Goal: Information Seeking & Learning: Learn about a topic

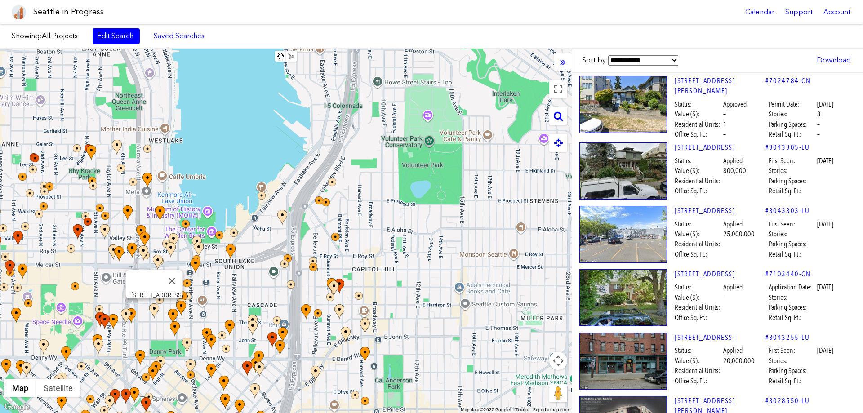
drag, startPoint x: 380, startPoint y: 207, endPoint x: 206, endPoint y: 297, distance: 195.5
click at [161, 317] on div "[STREET_ADDRESS]" at bounding box center [286, 231] width 572 height 365
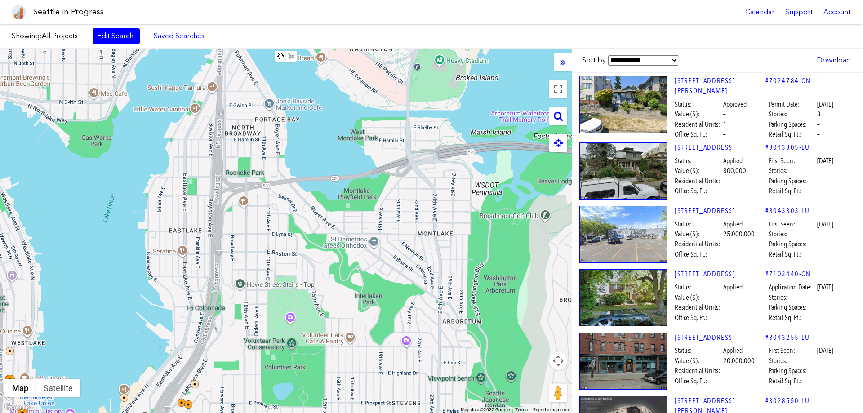
drag, startPoint x: 399, startPoint y: 228, endPoint x: 228, endPoint y: 431, distance: 264.6
click at [228, 413] on html "Seattle in Progress Calendar Support Account About [GEOGRAPHIC_DATA] in Progres…" at bounding box center [431, 206] width 863 height 413
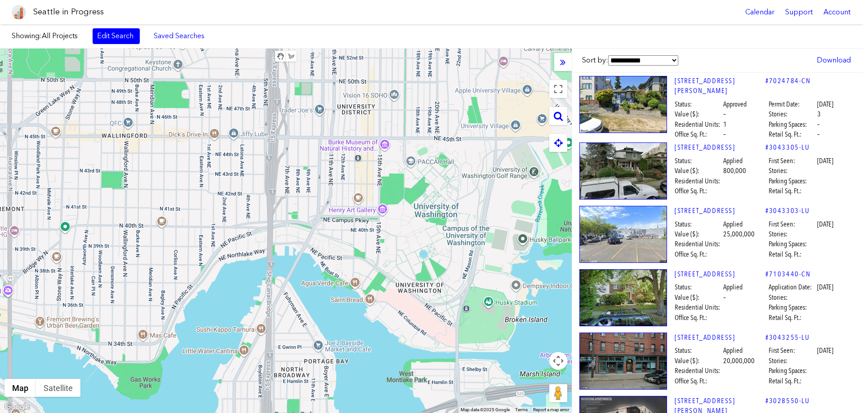
drag, startPoint x: 224, startPoint y: 184, endPoint x: 309, endPoint y: 316, distance: 157.4
click at [308, 413] on html "Seattle in Progress Calendar Support Account About [GEOGRAPHIC_DATA] in Progres…" at bounding box center [431, 206] width 863 height 413
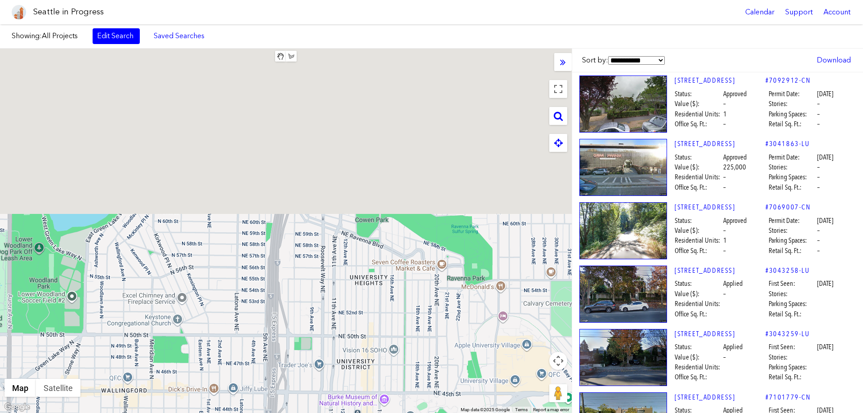
drag, startPoint x: 308, startPoint y: 98, endPoint x: 306, endPoint y: 374, distance: 276.1
click at [306, 378] on div at bounding box center [286, 231] width 572 height 365
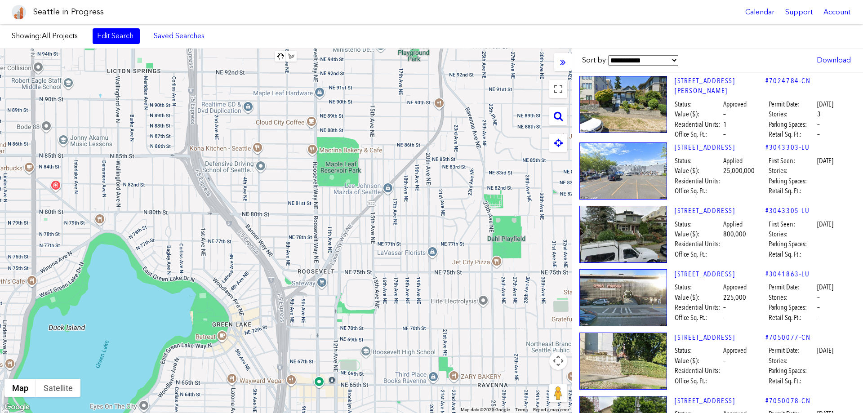
drag, startPoint x: 299, startPoint y: 221, endPoint x: 294, endPoint y: 351, distance: 130.5
click at [296, 407] on div at bounding box center [286, 231] width 572 height 365
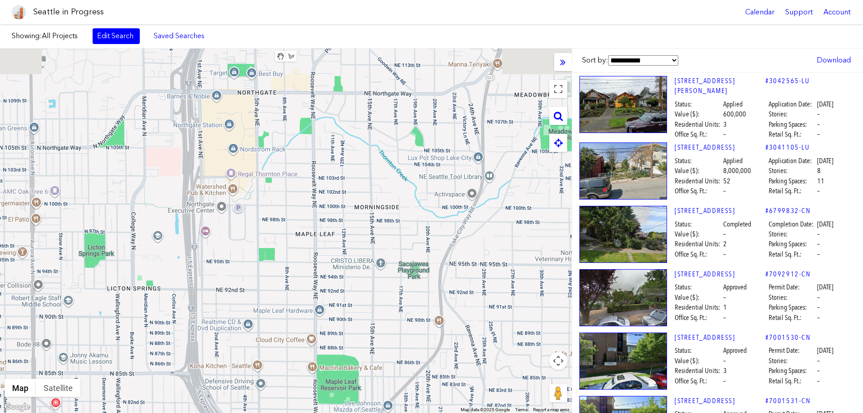
drag, startPoint x: 286, startPoint y: 205, endPoint x: 280, endPoint y: 391, distance: 186.3
click at [287, 413] on html "Seattle in Progress Calendar Support Account About [GEOGRAPHIC_DATA] in Progres…" at bounding box center [431, 206] width 863 height 413
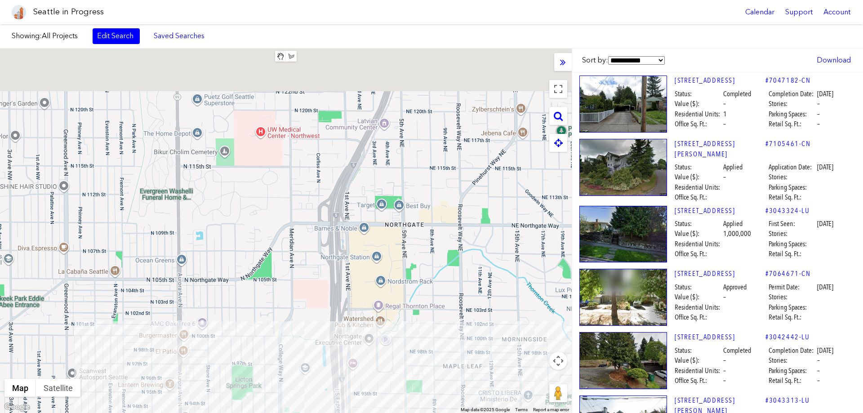
drag, startPoint x: 210, startPoint y: 203, endPoint x: 358, endPoint y: 337, distance: 199.6
click at [358, 337] on div at bounding box center [286, 231] width 572 height 365
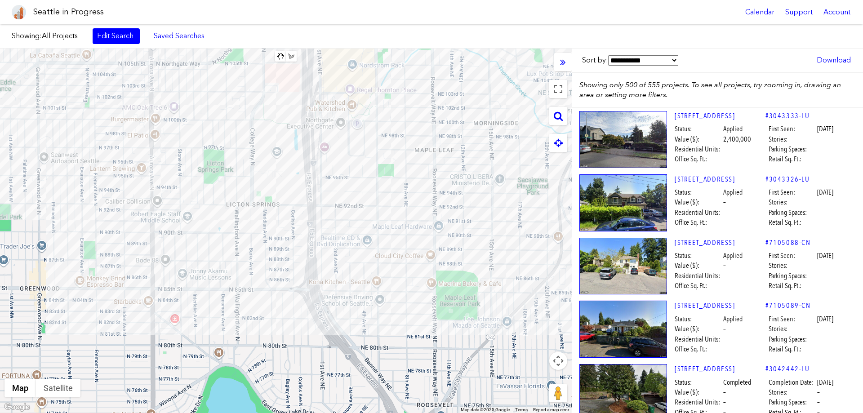
drag, startPoint x: 324, startPoint y: 162, endPoint x: 251, endPoint y: 31, distance: 150.5
click at [251, 31] on div "Showing: All Projects Edit Search Saved Searches Added to Saved Searches Done C…" at bounding box center [431, 218] width 863 height 389
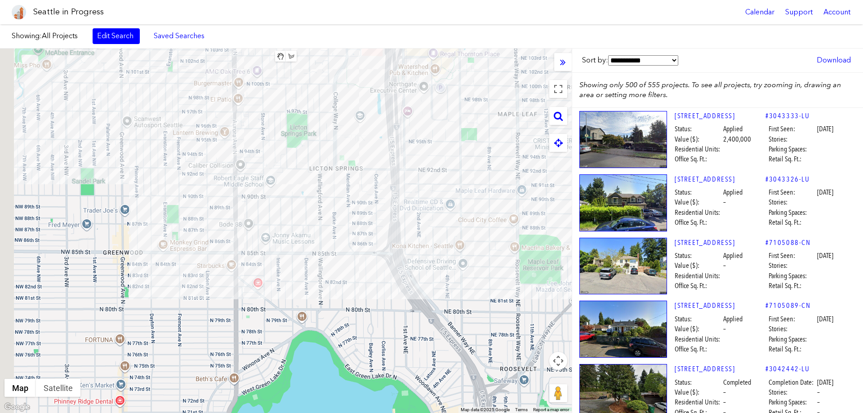
drag, startPoint x: 282, startPoint y: 217, endPoint x: 409, endPoint y: 255, distance: 132.3
click at [409, 255] on div at bounding box center [286, 231] width 572 height 365
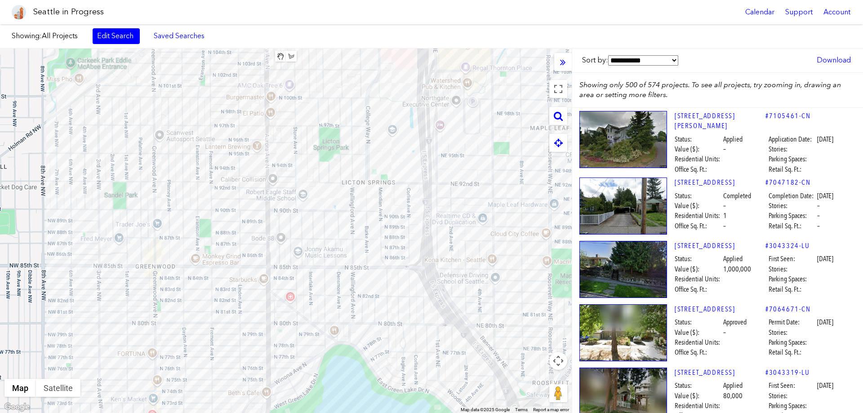
drag, startPoint x: 296, startPoint y: 229, endPoint x: 178, endPoint y: 232, distance: 118.7
click at [174, 231] on div at bounding box center [286, 231] width 572 height 365
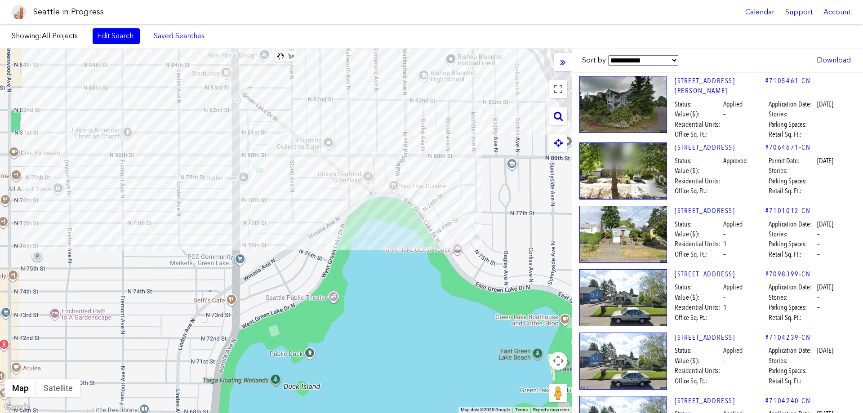
drag, startPoint x: 187, startPoint y: 303, endPoint x: 308, endPoint y: 39, distance: 290.9
click at [308, 39] on div "Showing: All Projects Edit Search Saved Searches Added to Saved Searches Done C…" at bounding box center [431, 218] width 863 height 389
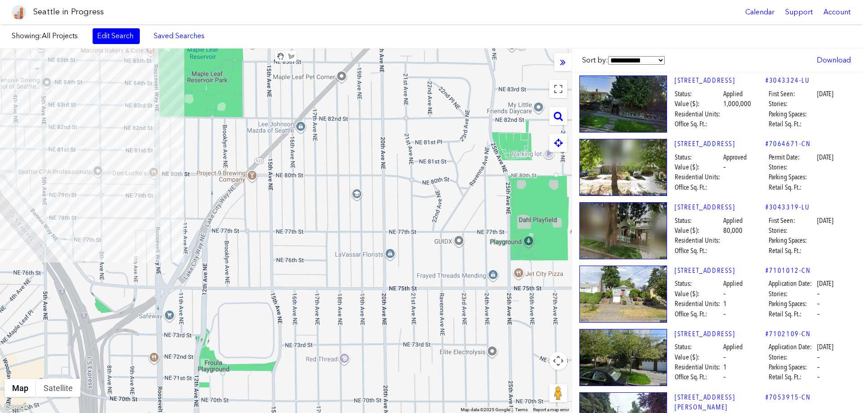
drag, startPoint x: 342, startPoint y: 131, endPoint x: -309, endPoint y: 144, distance: 651.2
click at [0, 144] on html "Seattle in Progress Calendar Support Account About [GEOGRAPHIC_DATA] in Progres…" at bounding box center [431, 206] width 863 height 413
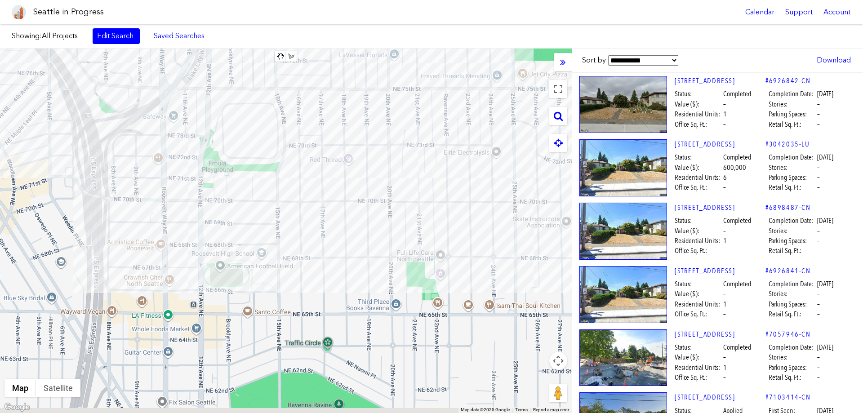
drag, startPoint x: 133, startPoint y: 280, endPoint x: 142, endPoint y: 42, distance: 238.0
click at [142, 42] on div "Showing: All Projects Edit Search Saved Searches Added to Saved Searches Done C…" at bounding box center [431, 218] width 863 height 389
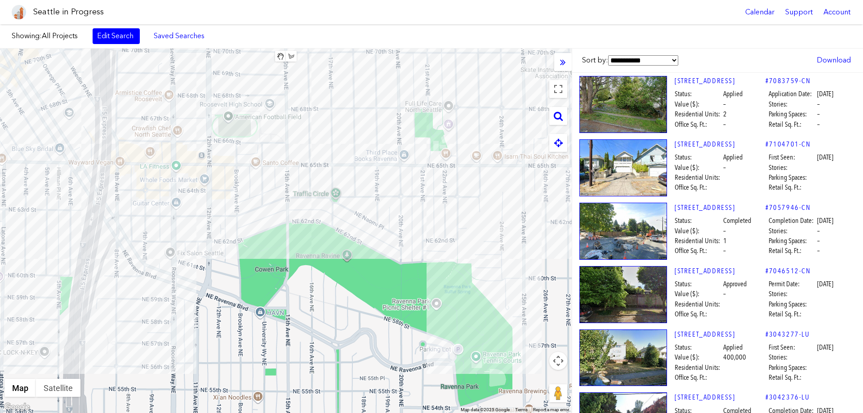
drag, startPoint x: 202, startPoint y: 314, endPoint x: 204, endPoint y: 204, distance: 109.7
click at [204, 204] on div at bounding box center [286, 231] width 572 height 365
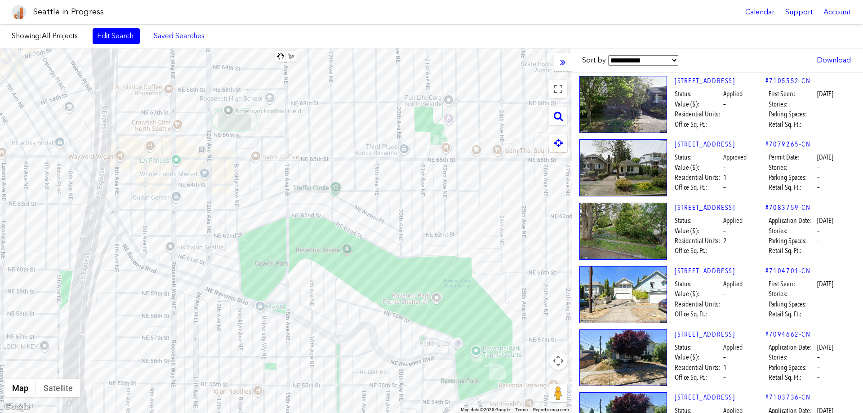
click at [180, 206] on div at bounding box center [286, 231] width 572 height 365
click at [180, 206] on div "[STREET_ADDRESS]" at bounding box center [286, 231] width 572 height 365
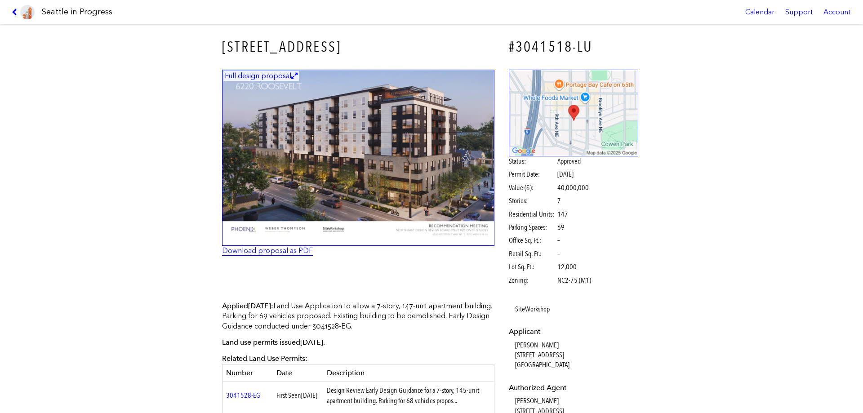
click at [270, 250] on link "Download proposal as PDF" at bounding box center [267, 250] width 91 height 9
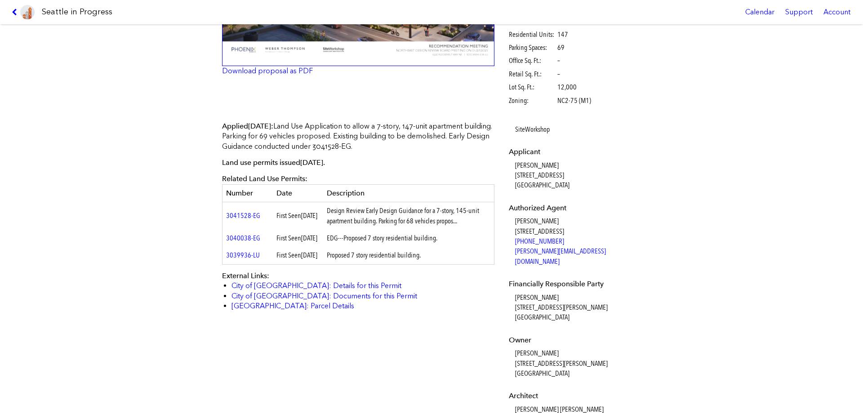
scroll to position [225, 0]
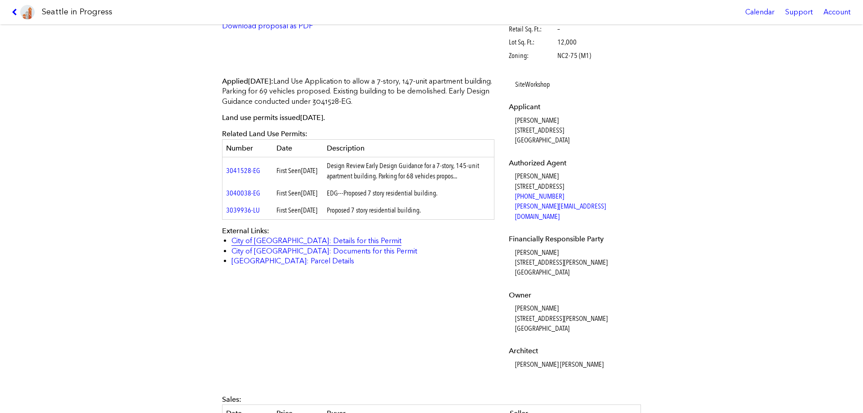
click at [279, 245] on link "City of [GEOGRAPHIC_DATA]: Details for this Permit" at bounding box center [317, 241] width 170 height 9
click at [315, 255] on link "City of [GEOGRAPHIC_DATA]: Documents for this Permit" at bounding box center [325, 251] width 186 height 9
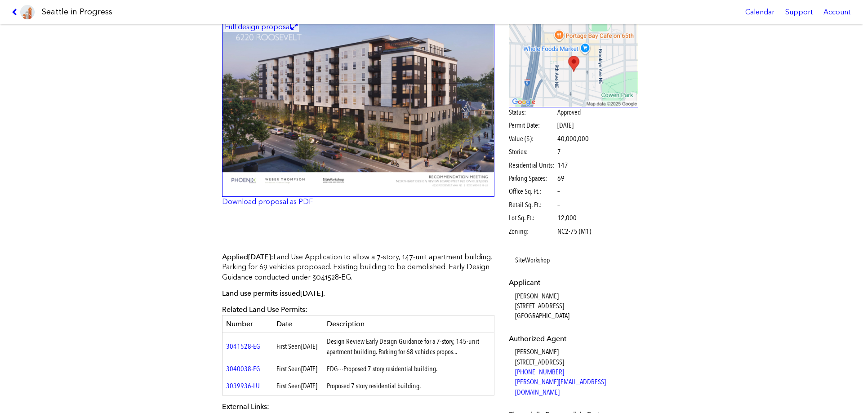
scroll to position [0, 0]
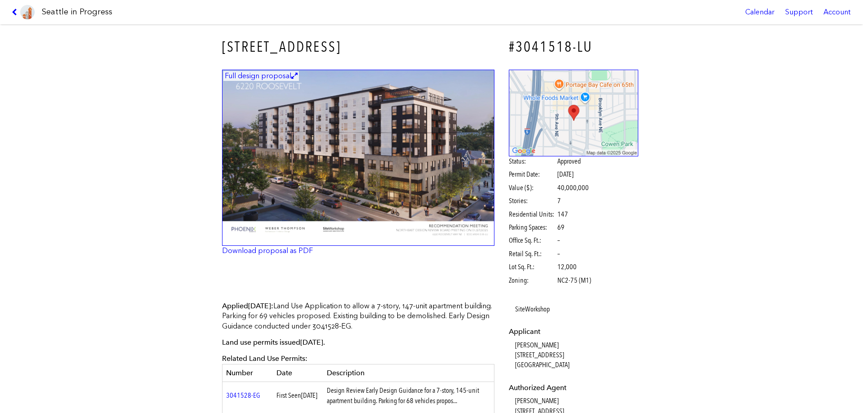
click at [258, 74] on figcaption "Full design proposal" at bounding box center [261, 76] width 76 height 10
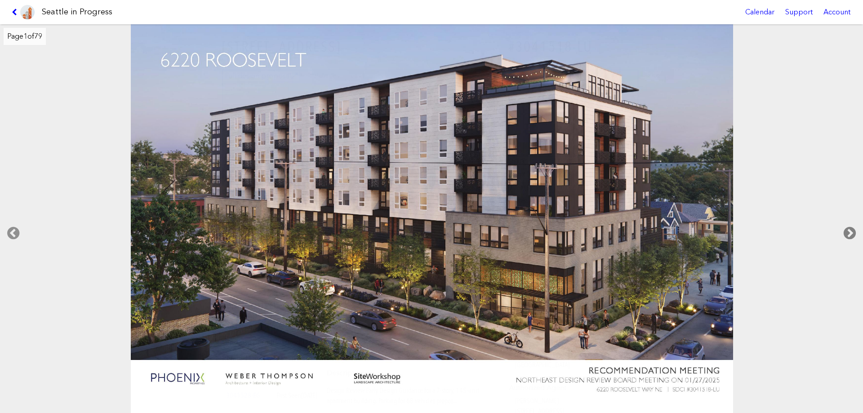
click at [849, 231] on icon at bounding box center [850, 233] width 27 height 29
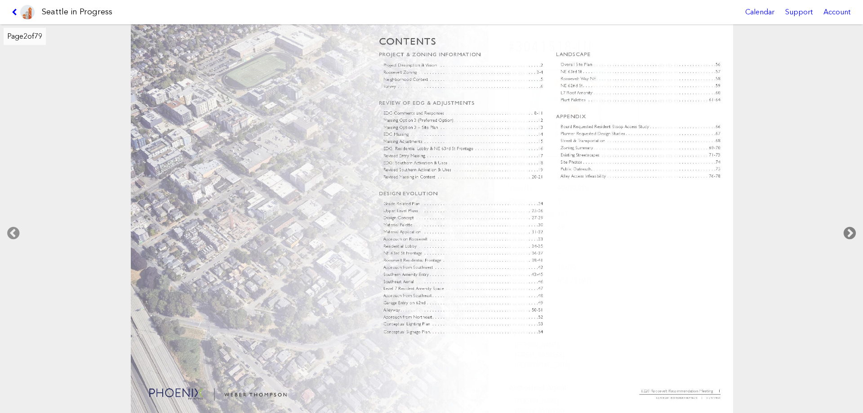
click at [849, 231] on icon at bounding box center [850, 233] width 27 height 29
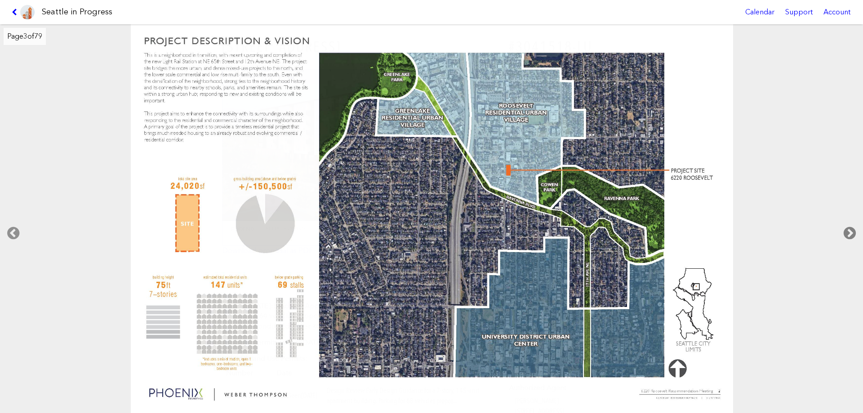
click at [849, 231] on icon at bounding box center [850, 233] width 27 height 29
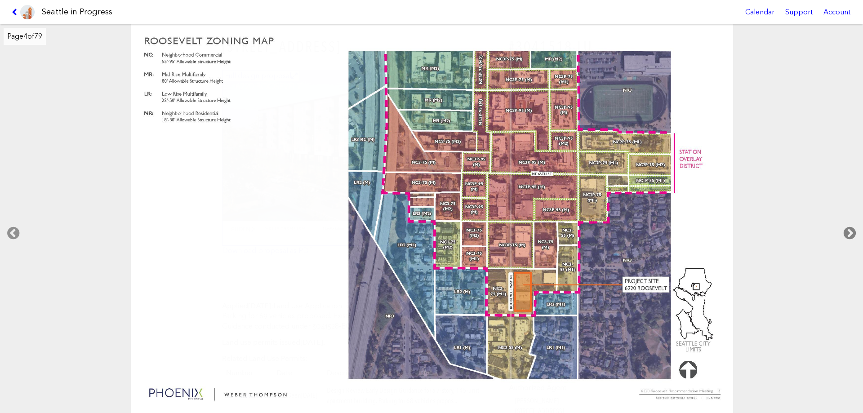
click at [849, 231] on icon at bounding box center [850, 233] width 27 height 29
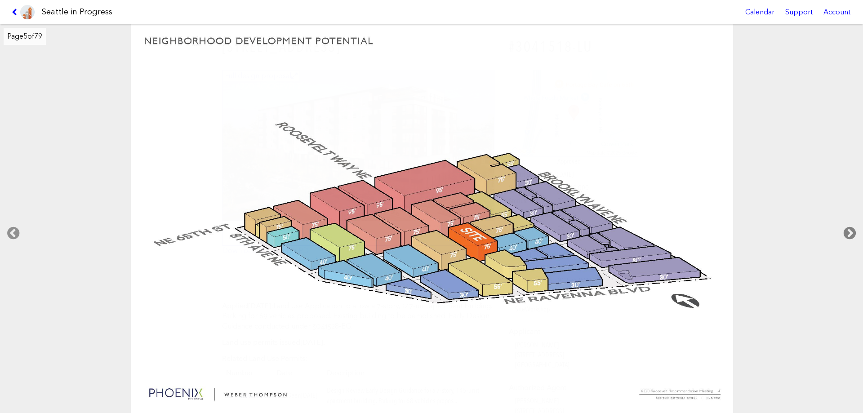
click at [849, 231] on icon at bounding box center [850, 233] width 27 height 29
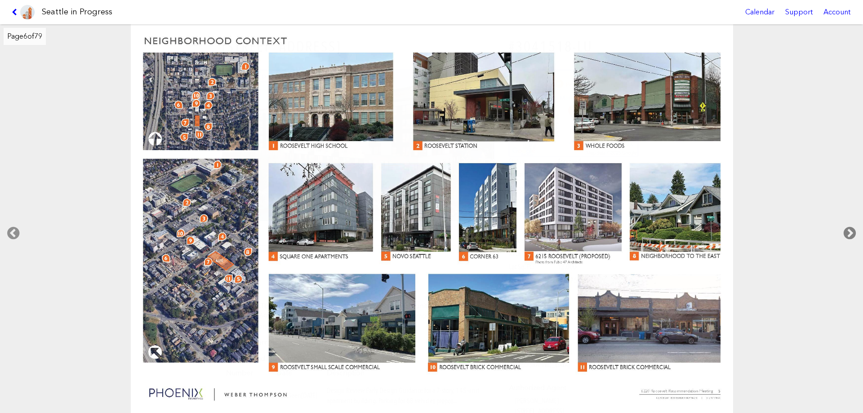
click at [849, 231] on icon at bounding box center [850, 233] width 27 height 29
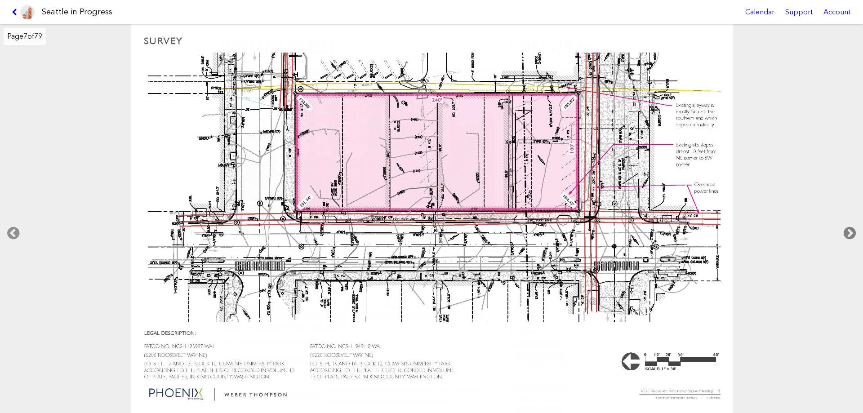
click at [849, 231] on icon at bounding box center [850, 233] width 27 height 29
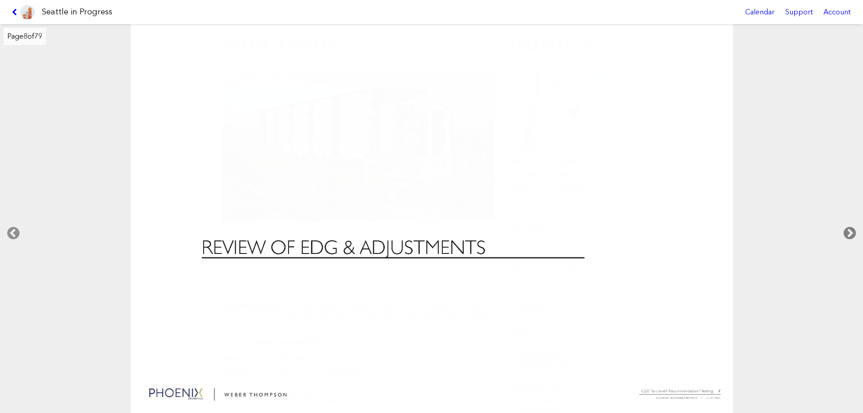
click at [849, 231] on icon at bounding box center [850, 233] width 27 height 29
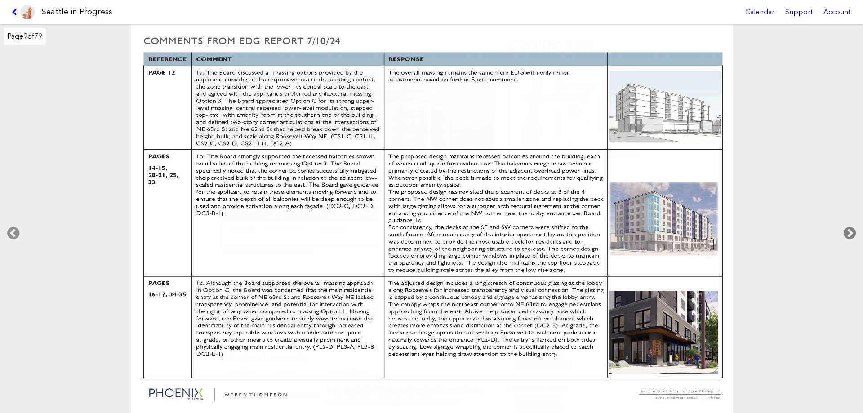
click at [849, 231] on icon at bounding box center [850, 233] width 27 height 29
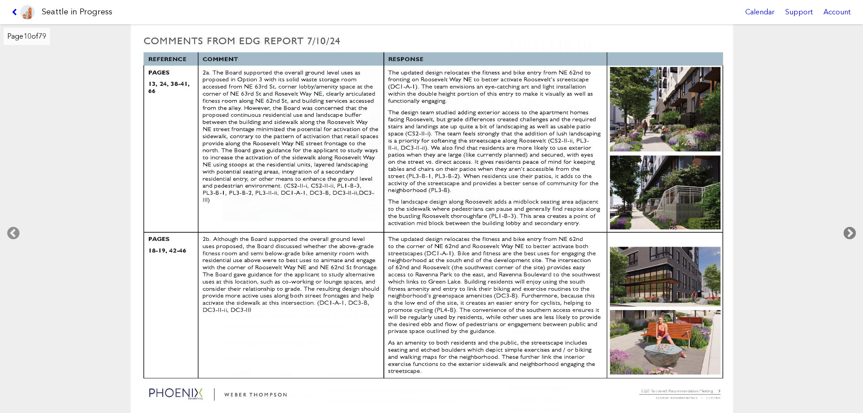
click at [849, 231] on icon at bounding box center [850, 233] width 27 height 29
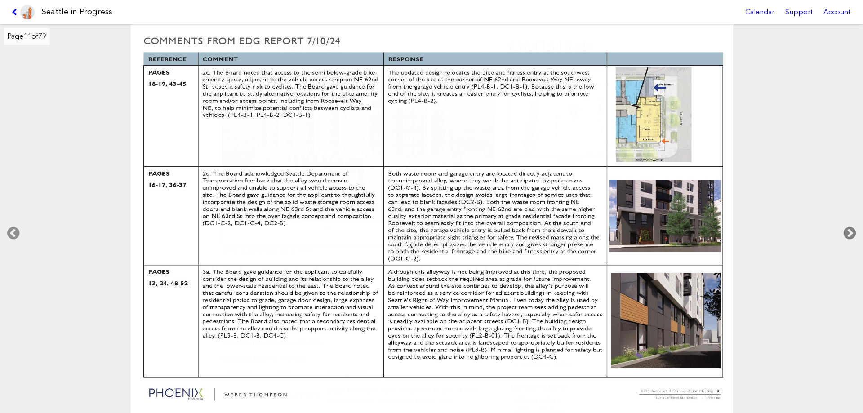
click at [849, 231] on icon at bounding box center [850, 233] width 27 height 29
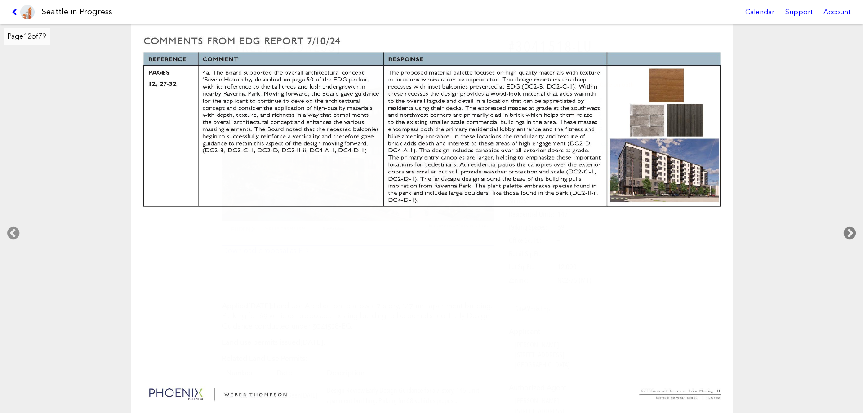
click at [849, 231] on icon at bounding box center [850, 233] width 27 height 29
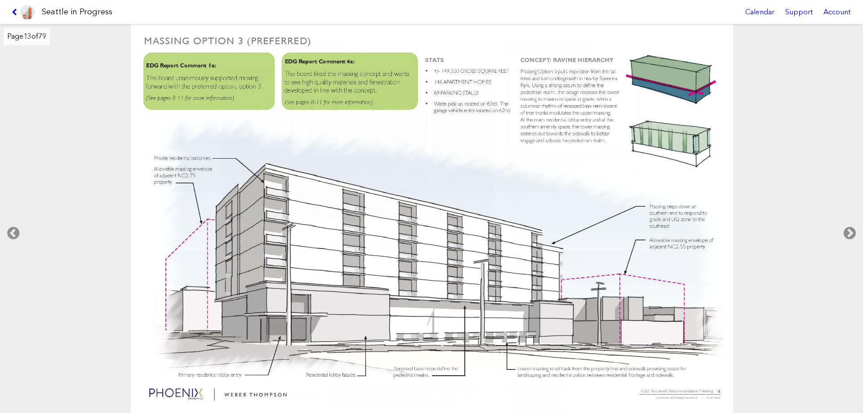
click at [195, 399] on img at bounding box center [432, 219] width 603 height 390
click at [851, 232] on icon at bounding box center [850, 233] width 27 height 29
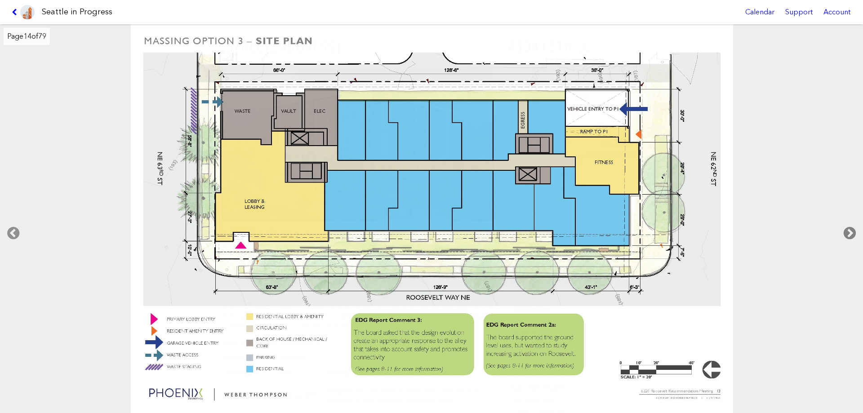
click at [851, 230] on icon at bounding box center [850, 233] width 27 height 29
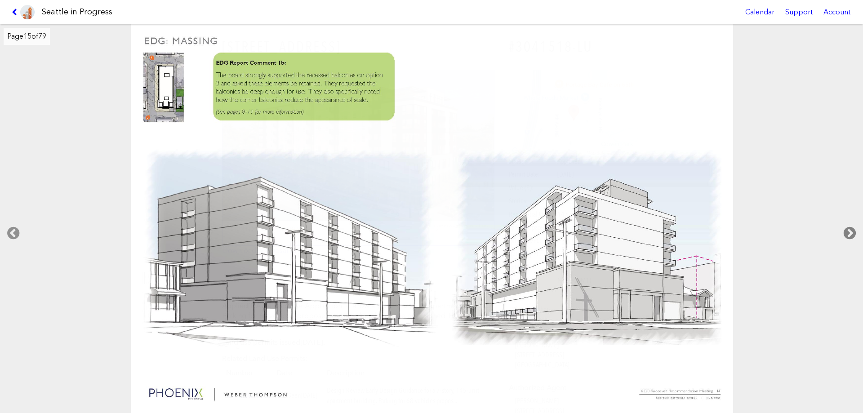
click at [851, 230] on icon at bounding box center [850, 233] width 27 height 29
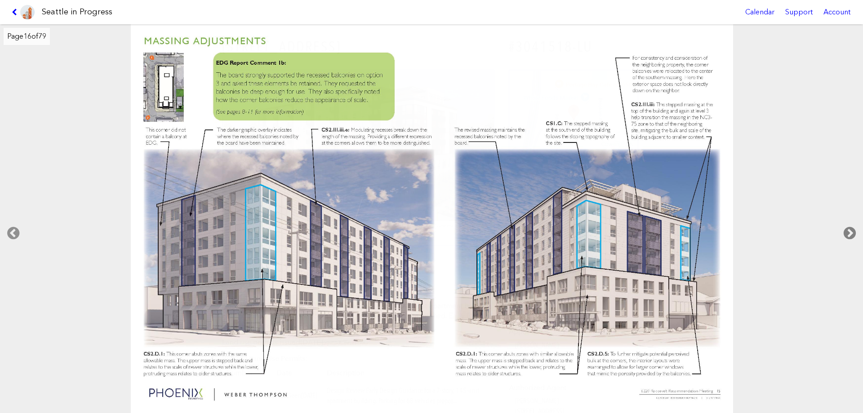
click at [851, 230] on icon at bounding box center [850, 233] width 27 height 29
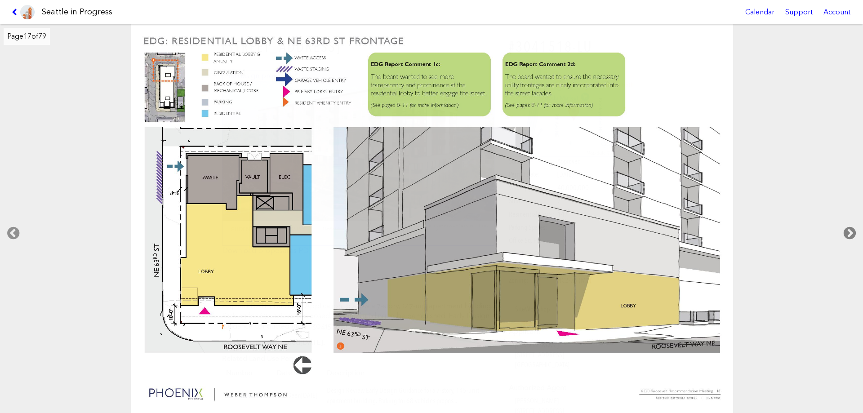
click at [851, 230] on icon at bounding box center [850, 233] width 27 height 29
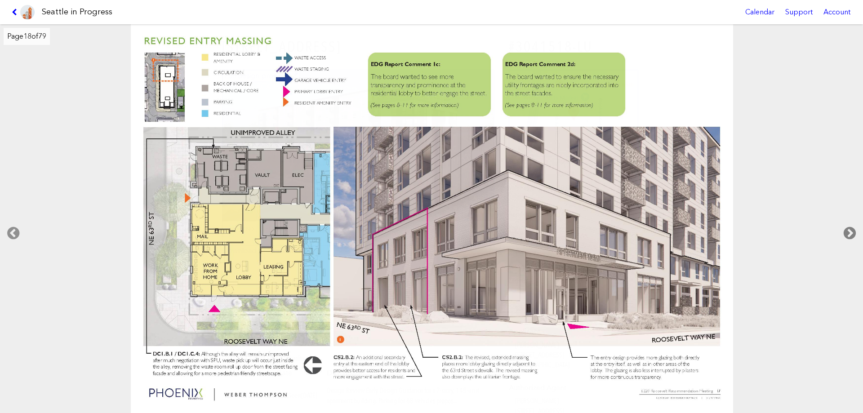
click at [851, 230] on icon at bounding box center [850, 233] width 27 height 29
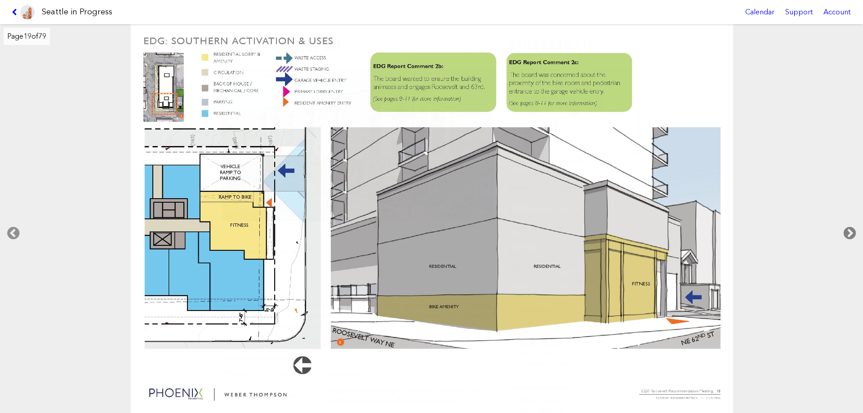
click at [851, 229] on icon at bounding box center [850, 233] width 27 height 29
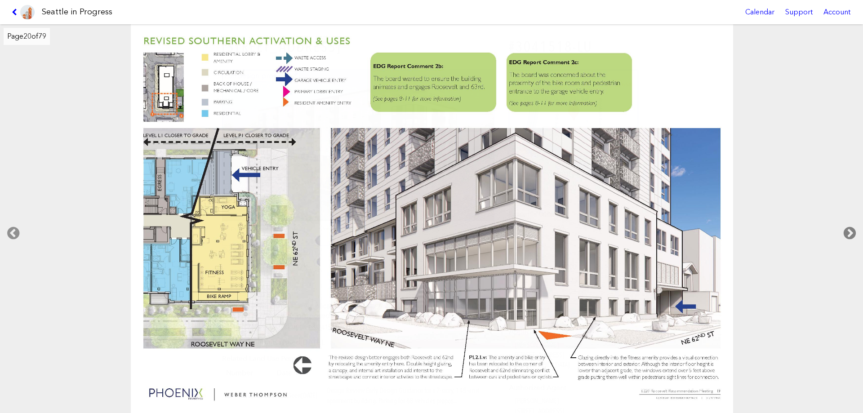
click at [851, 230] on icon at bounding box center [850, 233] width 27 height 29
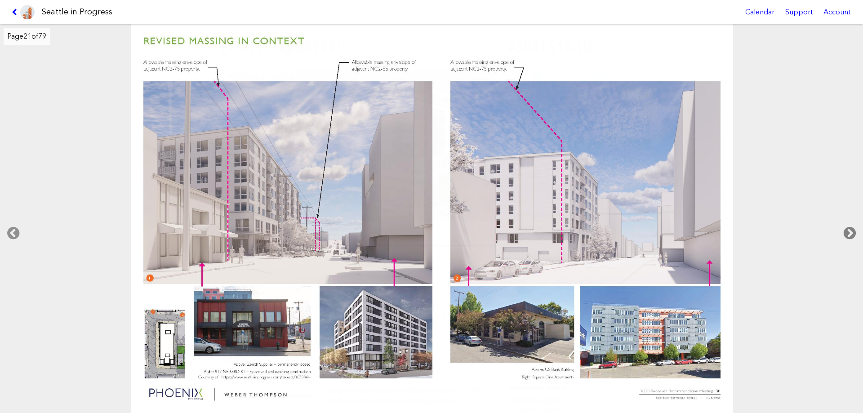
click at [851, 230] on icon at bounding box center [850, 233] width 27 height 29
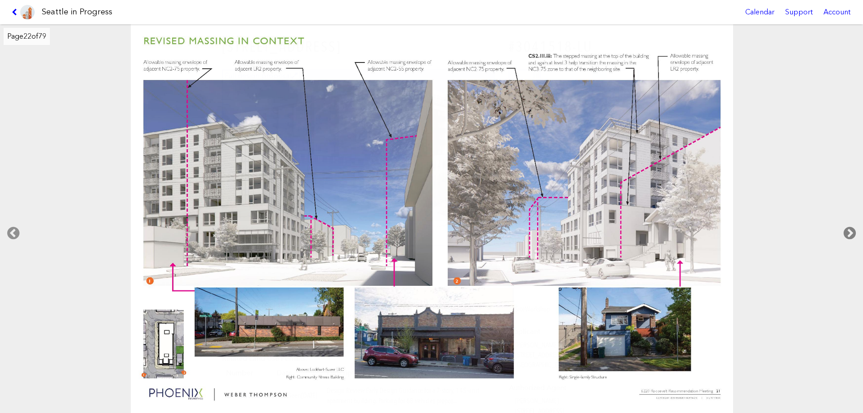
click at [848, 232] on icon at bounding box center [850, 233] width 27 height 29
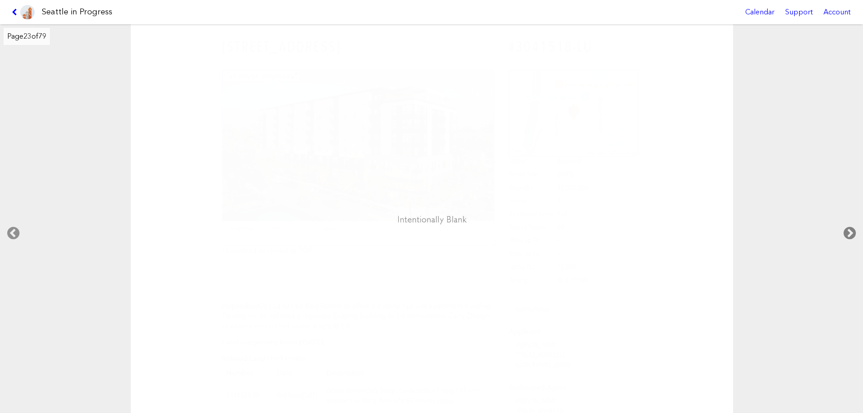
click at [847, 232] on icon at bounding box center [850, 233] width 27 height 29
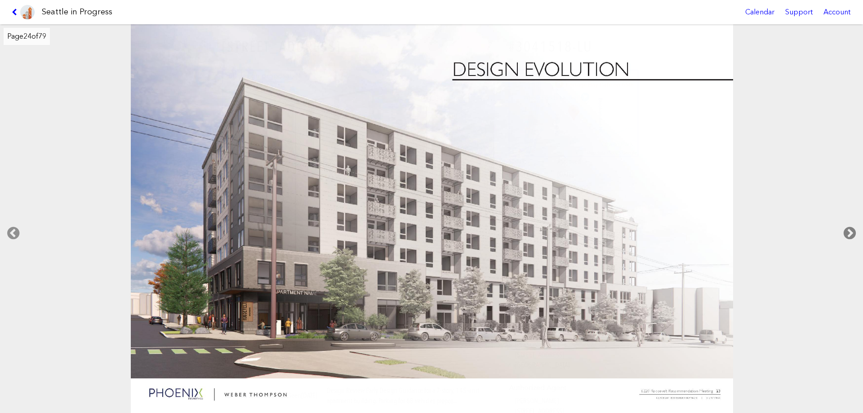
click at [847, 232] on icon at bounding box center [850, 233] width 27 height 29
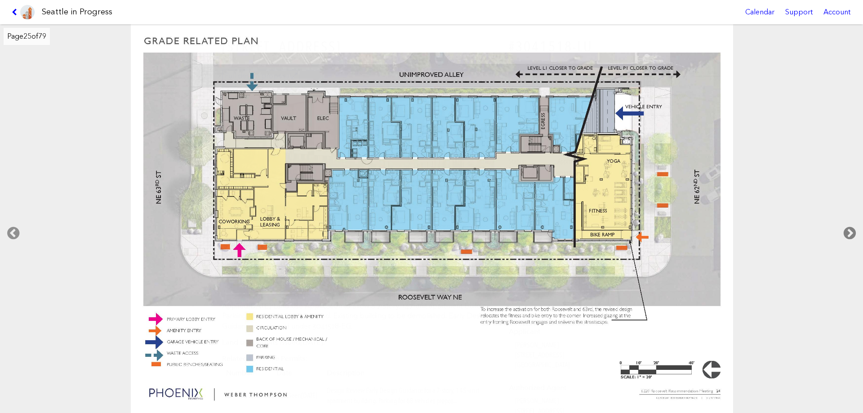
click at [847, 232] on icon at bounding box center [850, 233] width 27 height 29
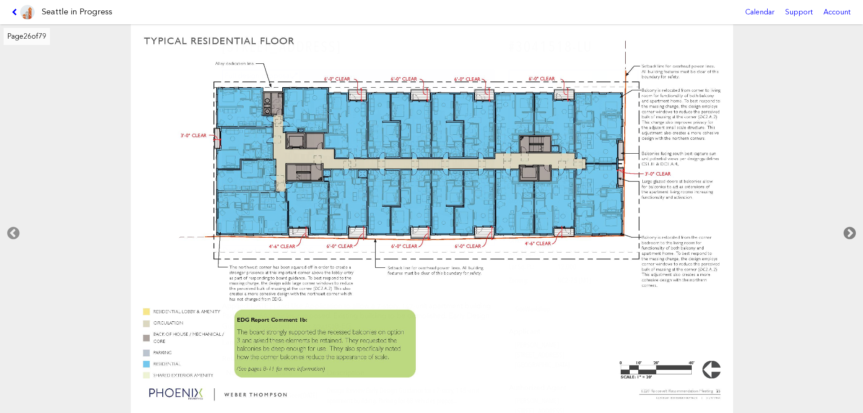
click at [847, 232] on icon at bounding box center [850, 233] width 27 height 29
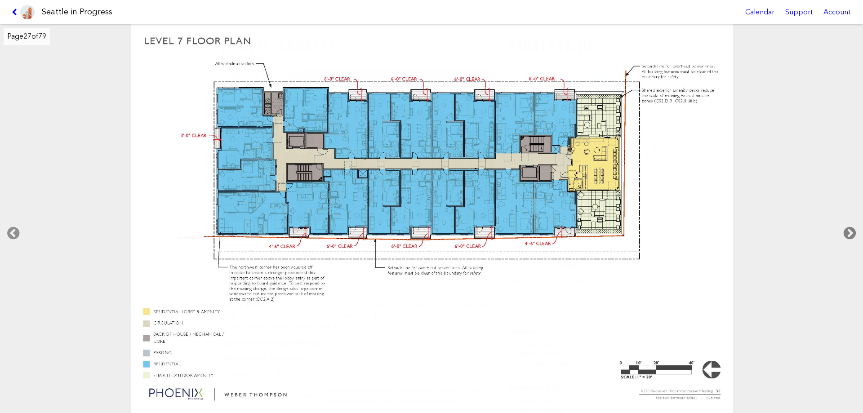
click at [847, 232] on icon at bounding box center [850, 233] width 27 height 29
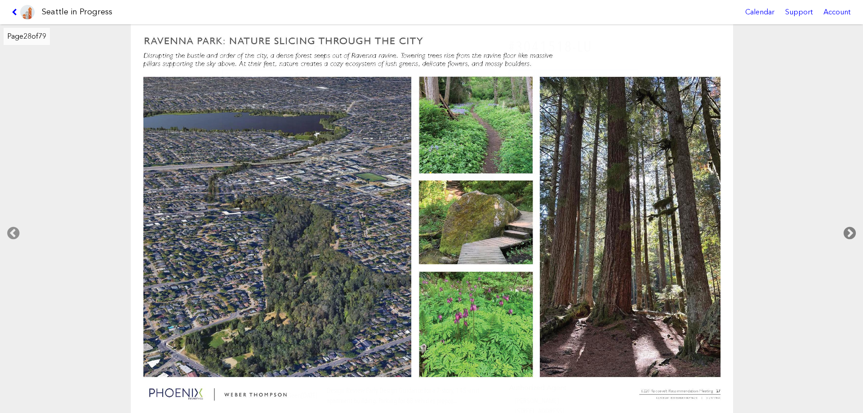
click at [847, 232] on icon at bounding box center [850, 233] width 27 height 29
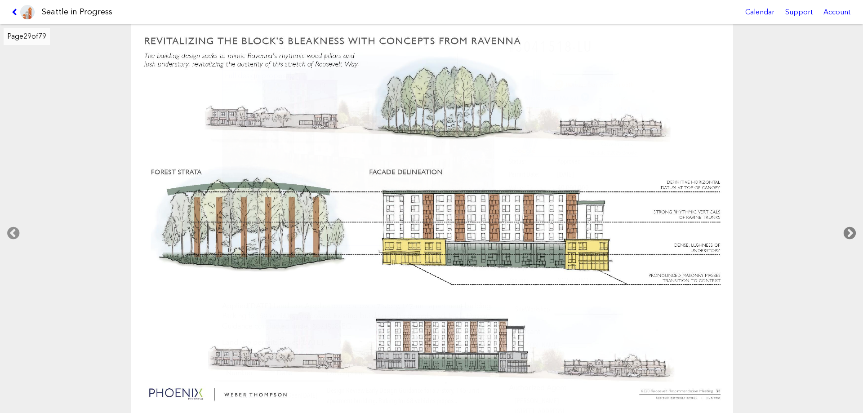
click at [847, 232] on icon at bounding box center [850, 233] width 27 height 29
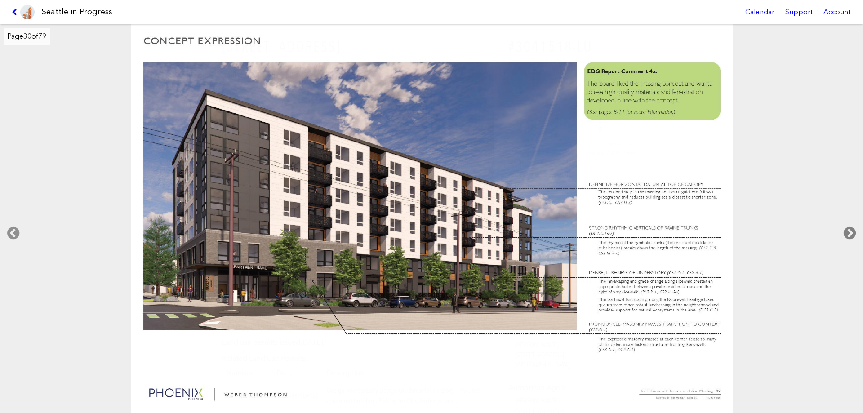
click at [850, 233] on icon at bounding box center [850, 233] width 27 height 29
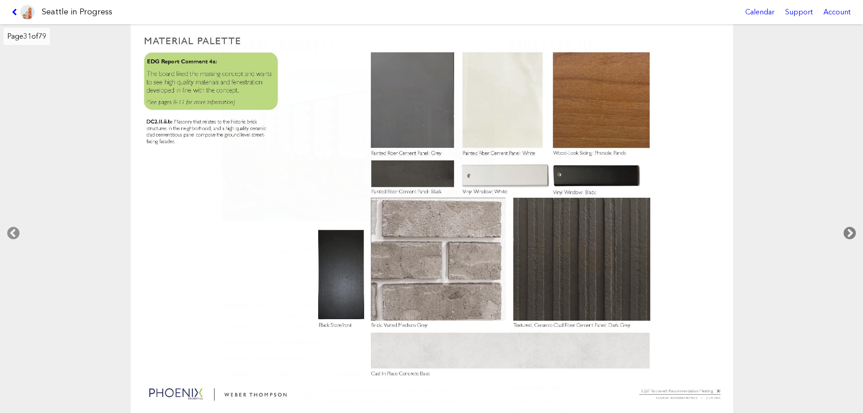
click at [850, 233] on icon at bounding box center [850, 233] width 27 height 29
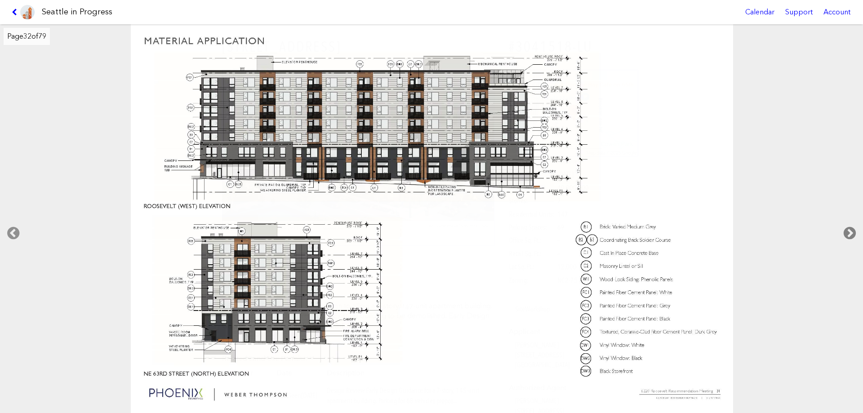
click at [850, 233] on icon at bounding box center [850, 233] width 27 height 29
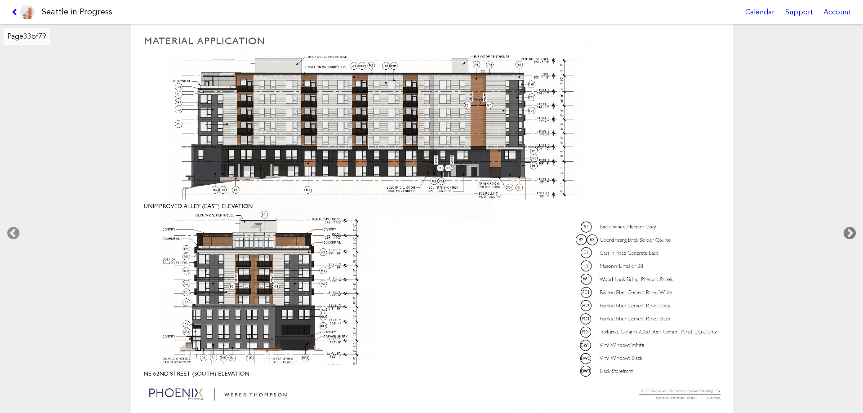
click at [850, 233] on icon at bounding box center [850, 233] width 27 height 29
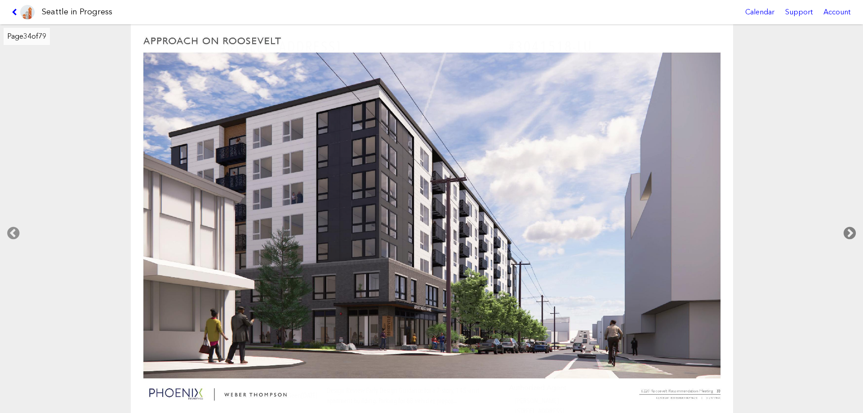
click at [850, 234] on icon at bounding box center [850, 233] width 27 height 29
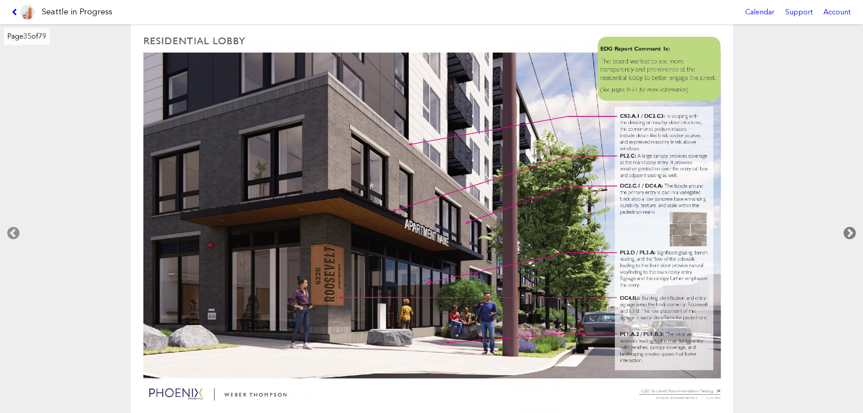
click at [850, 234] on icon at bounding box center [850, 233] width 27 height 29
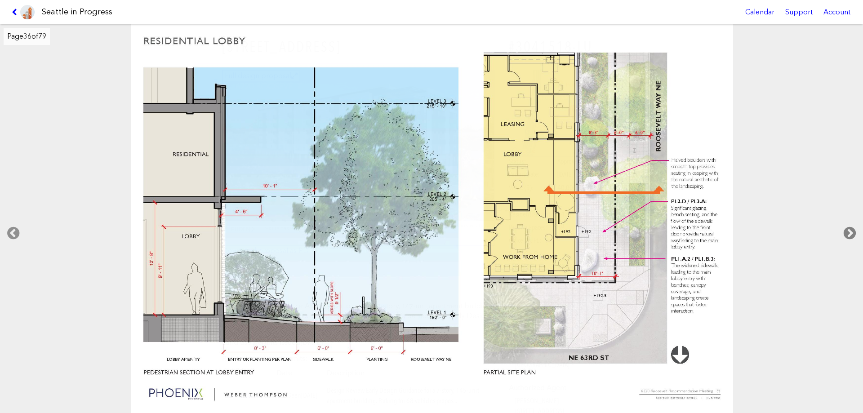
click at [850, 234] on icon at bounding box center [850, 233] width 27 height 29
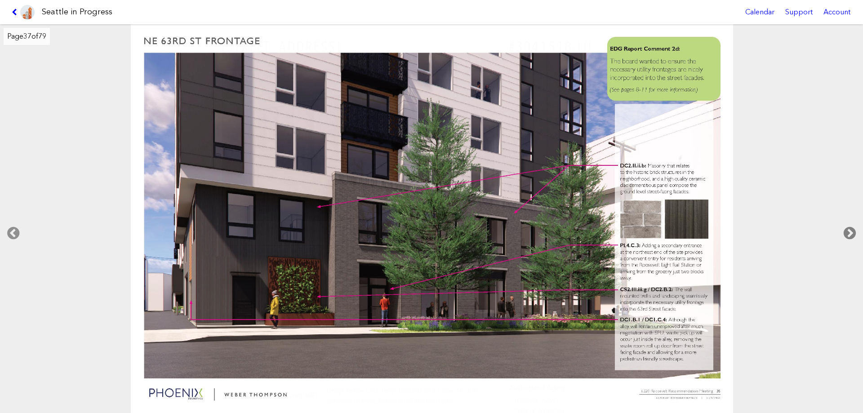
click at [850, 234] on icon at bounding box center [850, 233] width 27 height 29
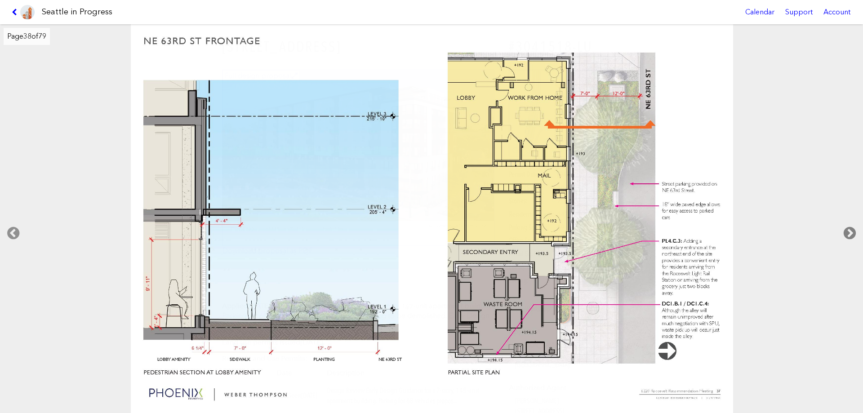
click at [850, 234] on icon at bounding box center [850, 233] width 27 height 29
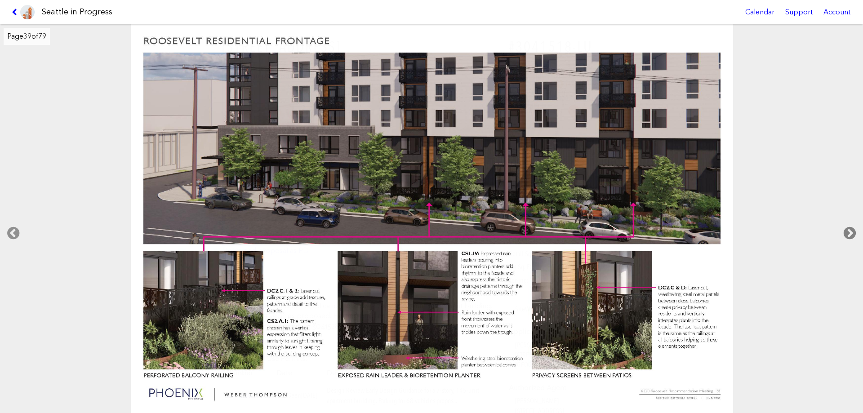
click at [850, 234] on icon at bounding box center [850, 233] width 27 height 29
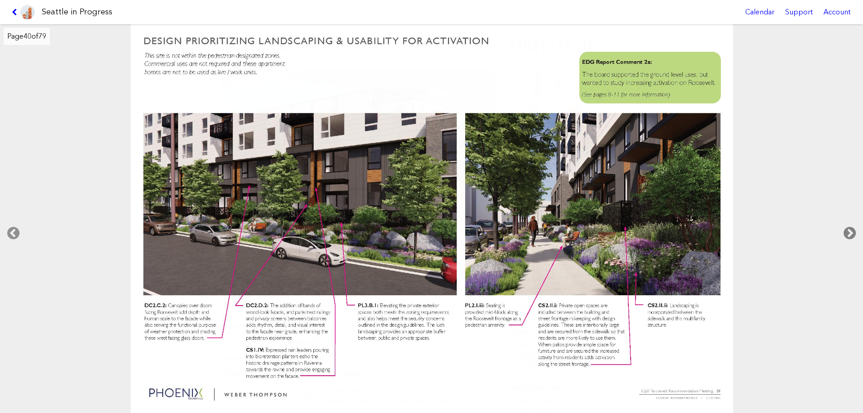
click at [850, 234] on icon at bounding box center [850, 233] width 27 height 29
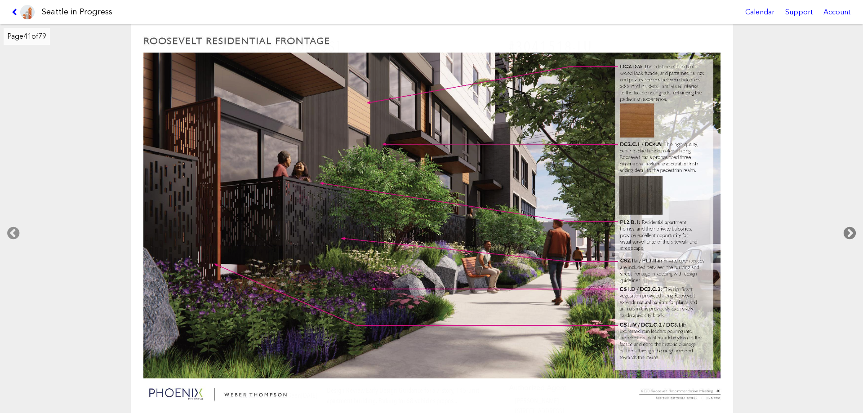
click at [850, 234] on icon at bounding box center [850, 233] width 27 height 29
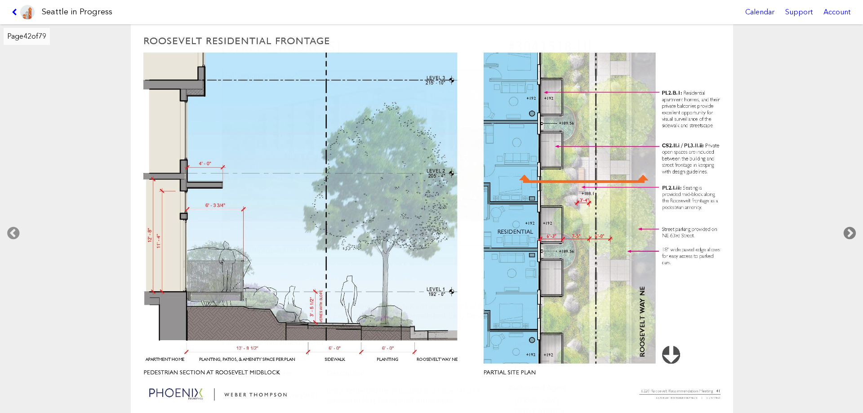
click at [850, 234] on icon at bounding box center [850, 233] width 27 height 29
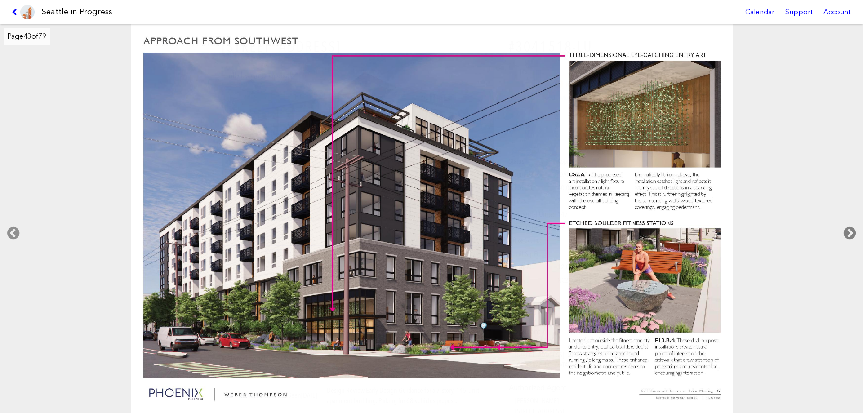
click at [850, 234] on icon at bounding box center [850, 233] width 27 height 29
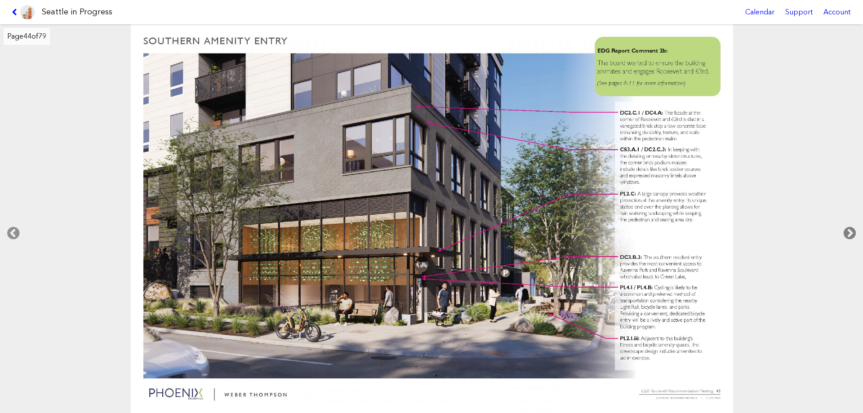
click at [850, 234] on icon at bounding box center [850, 233] width 27 height 29
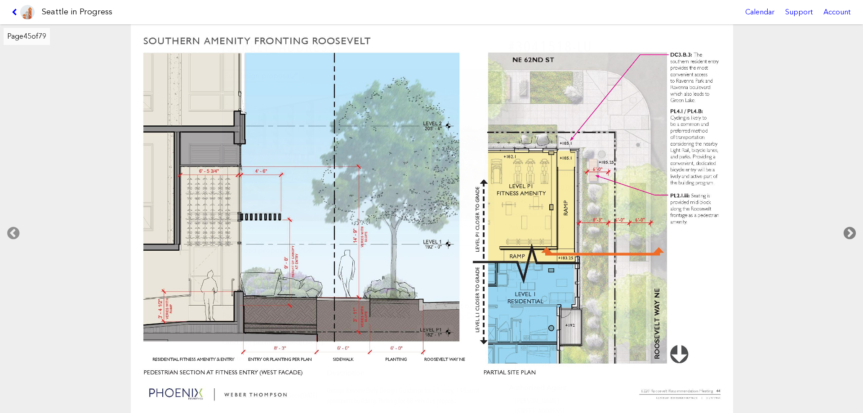
click at [850, 234] on icon at bounding box center [850, 233] width 27 height 29
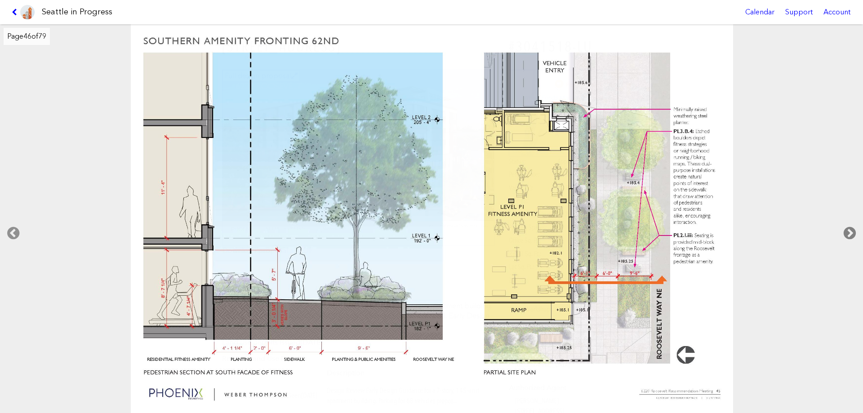
click at [850, 234] on icon at bounding box center [850, 233] width 27 height 29
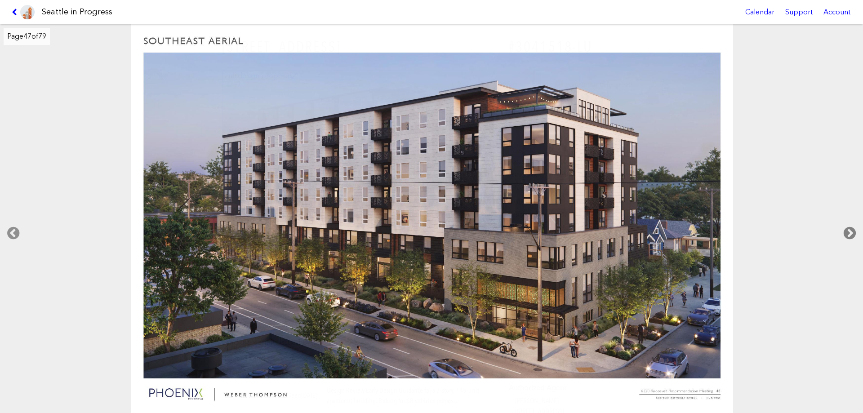
click at [850, 234] on icon at bounding box center [850, 233] width 27 height 29
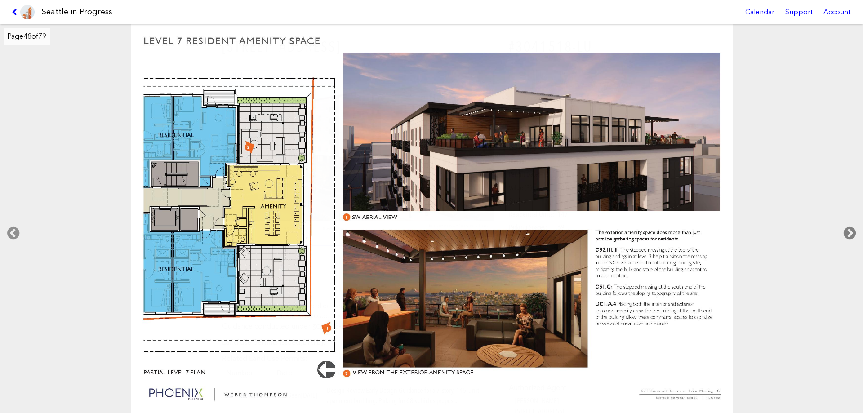
click at [850, 234] on icon at bounding box center [850, 233] width 27 height 29
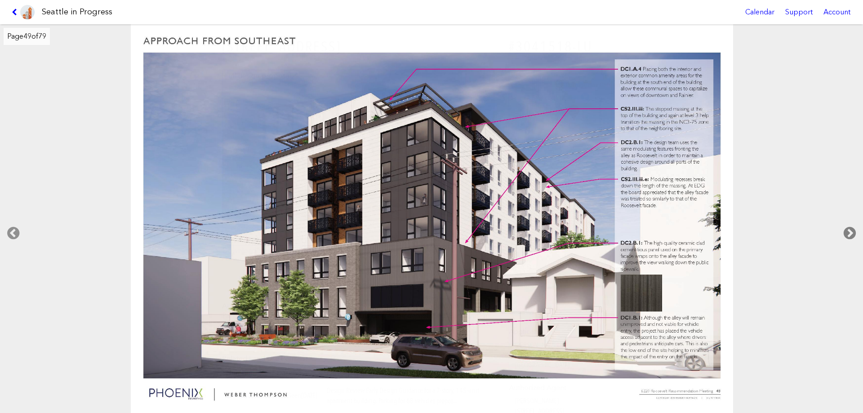
click at [848, 232] on icon at bounding box center [850, 233] width 27 height 29
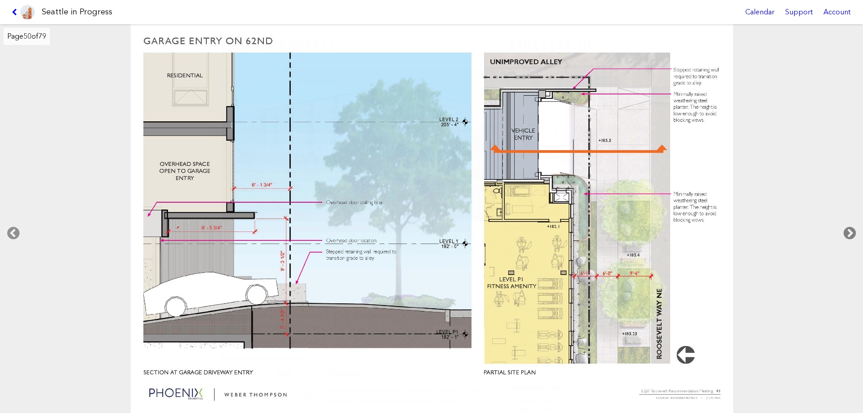
click at [848, 232] on icon at bounding box center [850, 233] width 27 height 29
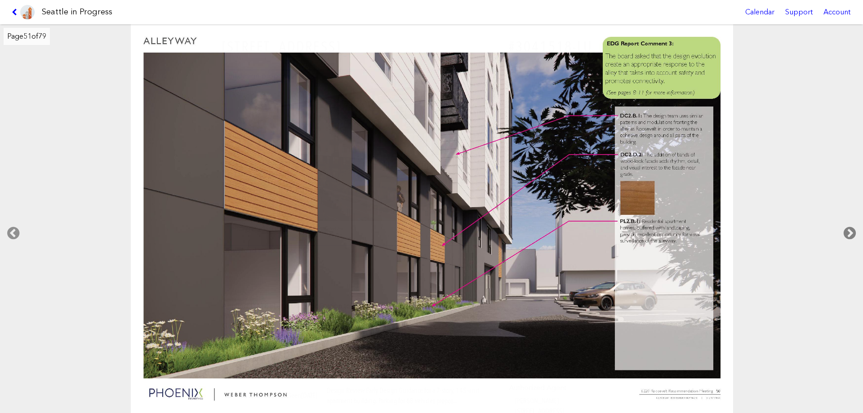
click at [848, 232] on icon at bounding box center [850, 233] width 27 height 29
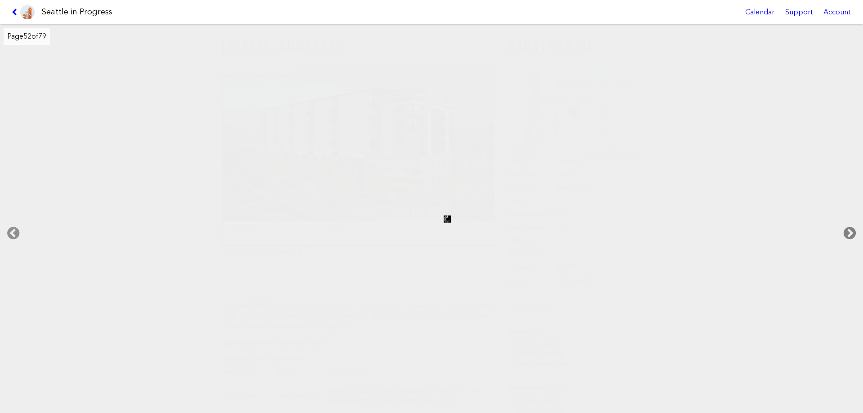
click at [848, 232] on icon at bounding box center [850, 233] width 27 height 29
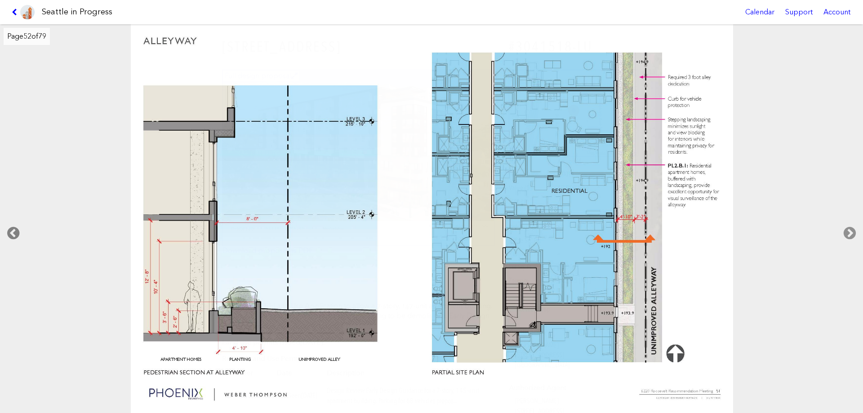
click at [13, 233] on icon at bounding box center [13, 233] width 27 height 29
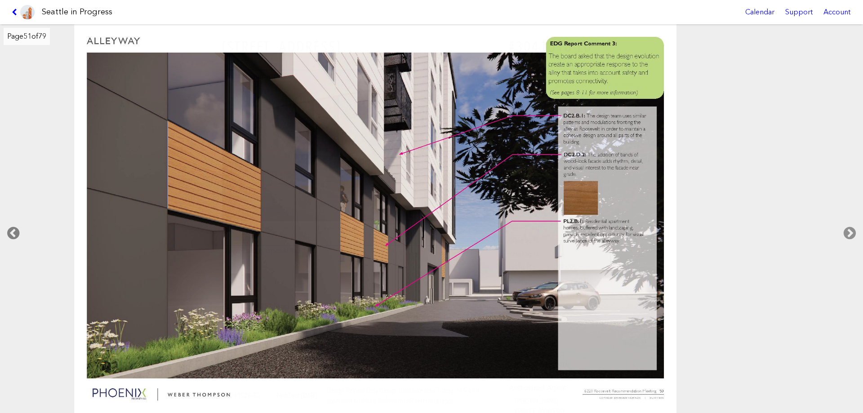
click at [13, 233] on icon at bounding box center [13, 233] width 27 height 29
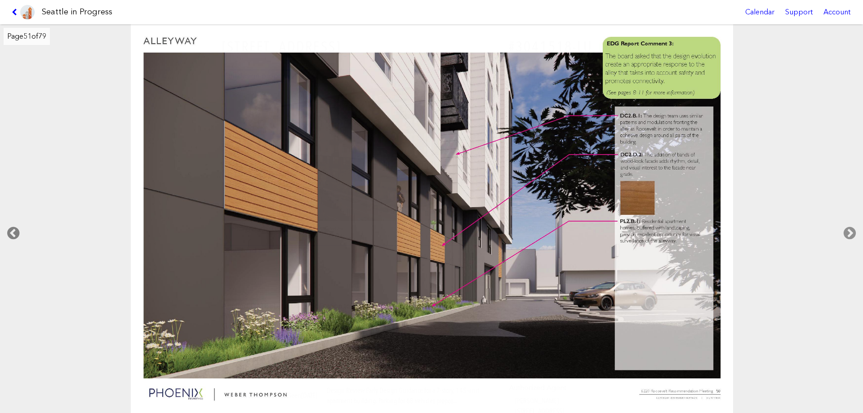
click at [13, 233] on icon at bounding box center [13, 233] width 27 height 29
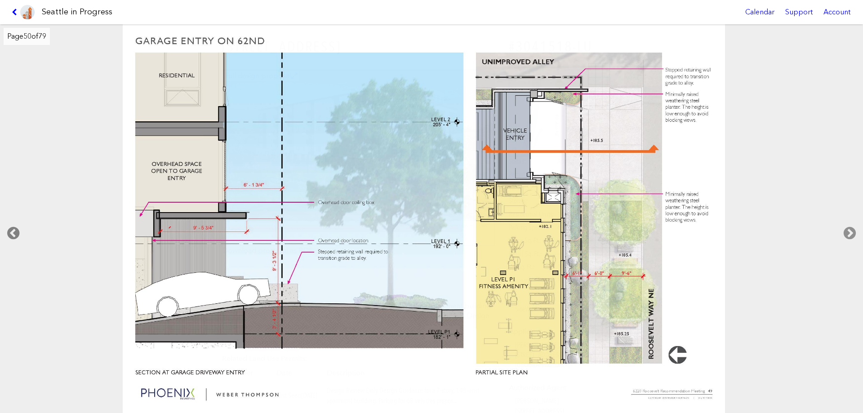
click at [13, 233] on icon at bounding box center [13, 233] width 27 height 29
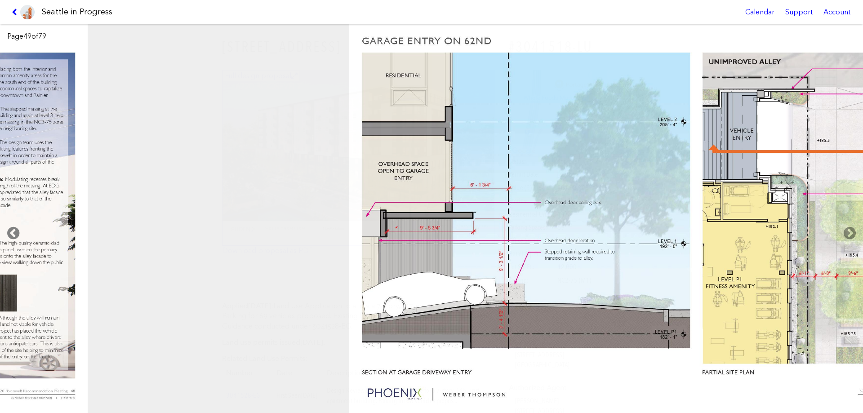
click at [13, 233] on icon at bounding box center [13, 233] width 27 height 29
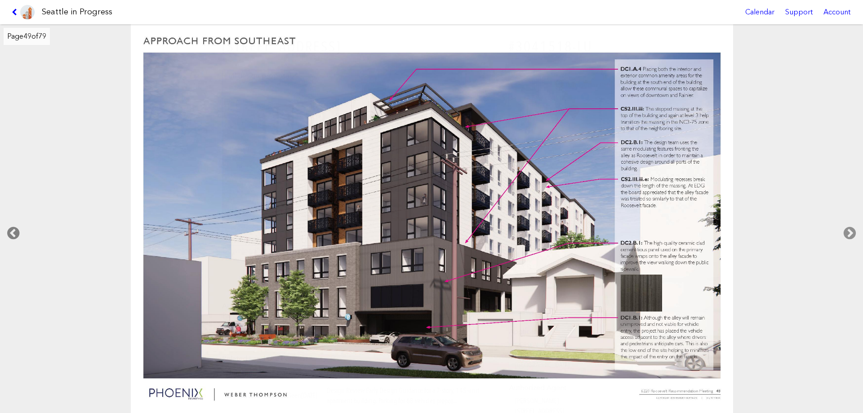
click at [13, 233] on icon at bounding box center [13, 233] width 27 height 29
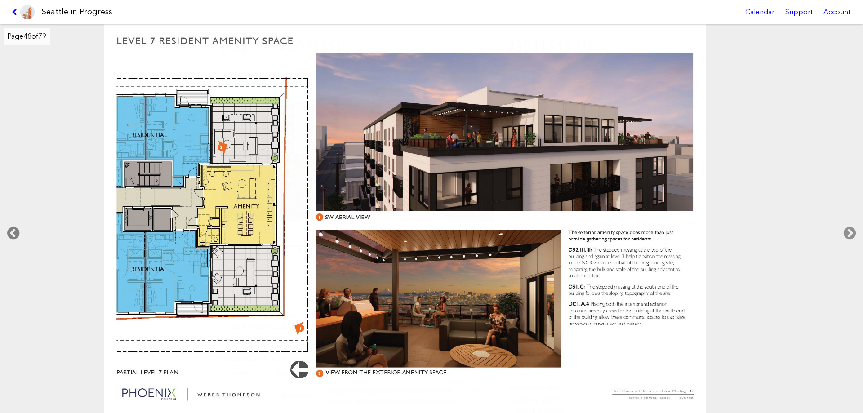
click at [13, 233] on icon at bounding box center [13, 233] width 27 height 29
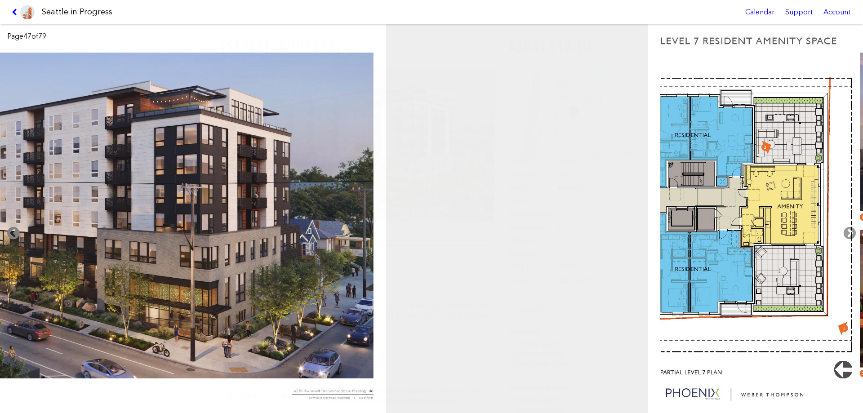
click at [13, 233] on icon at bounding box center [13, 233] width 27 height 29
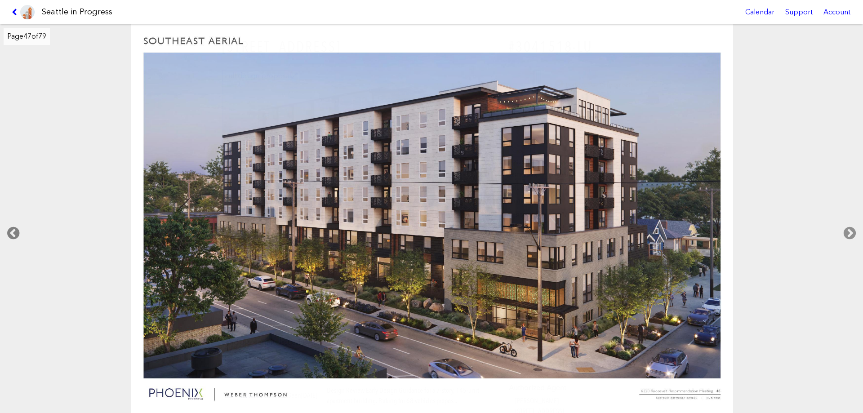
click at [13, 233] on icon at bounding box center [13, 233] width 27 height 29
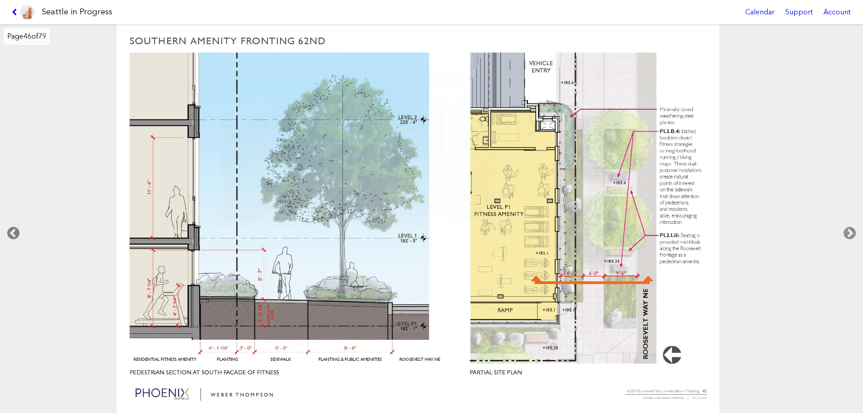
click at [13, 233] on icon at bounding box center [13, 233] width 27 height 29
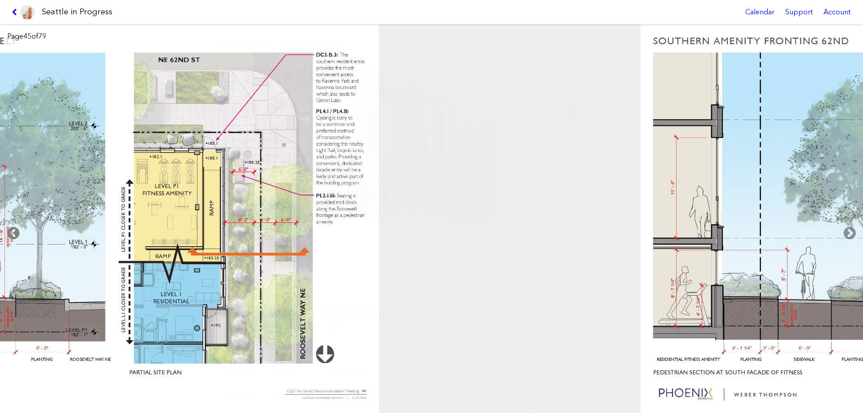
click at [13, 233] on icon at bounding box center [13, 233] width 27 height 29
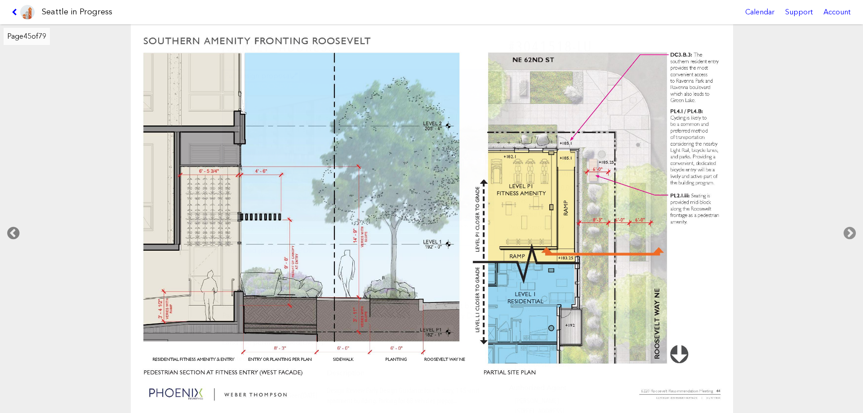
click at [13, 233] on icon at bounding box center [13, 233] width 27 height 29
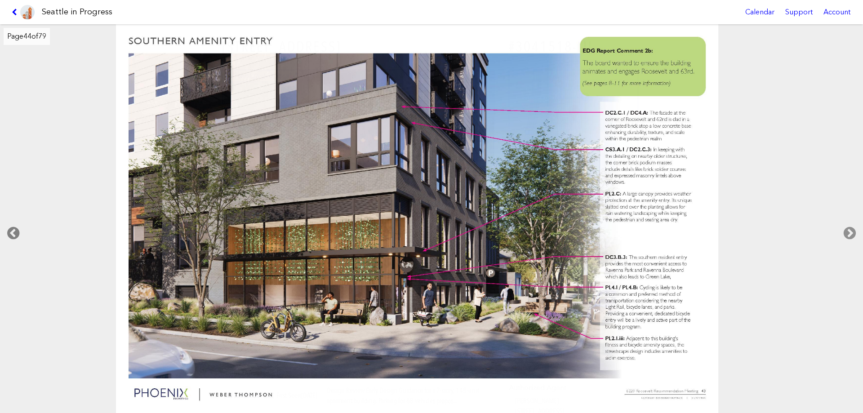
click at [13, 233] on icon at bounding box center [13, 233] width 27 height 29
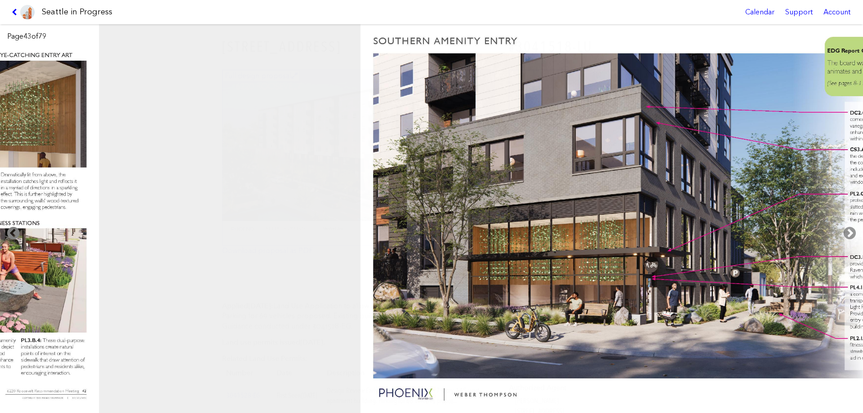
click at [13, 233] on icon at bounding box center [13, 233] width 27 height 29
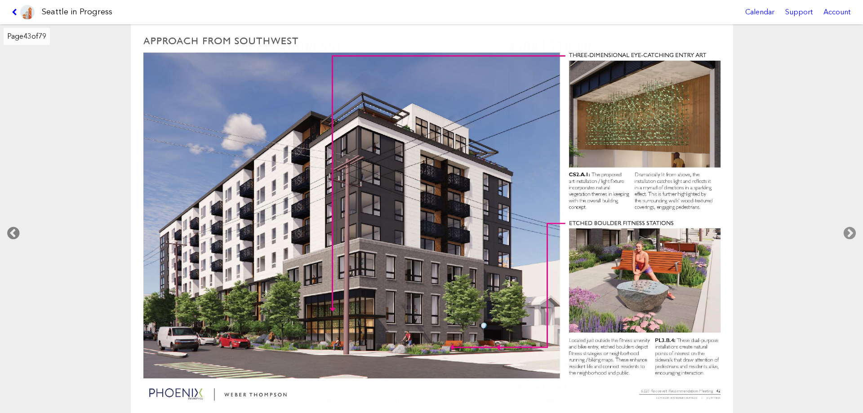
click at [13, 233] on icon at bounding box center [13, 233] width 27 height 29
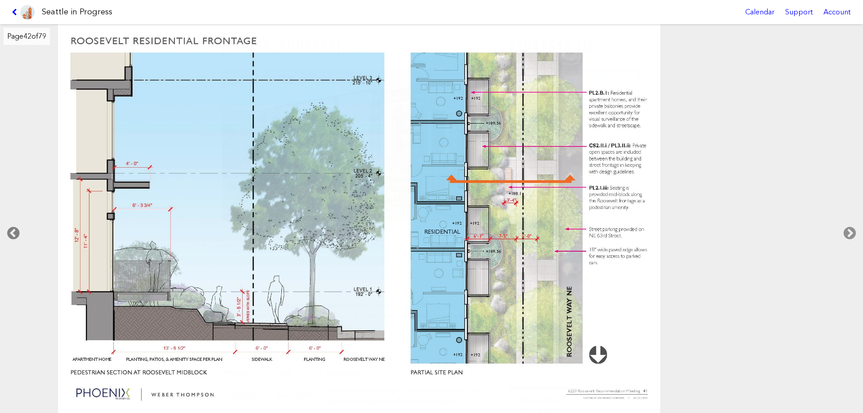
click at [13, 233] on icon at bounding box center [13, 233] width 27 height 29
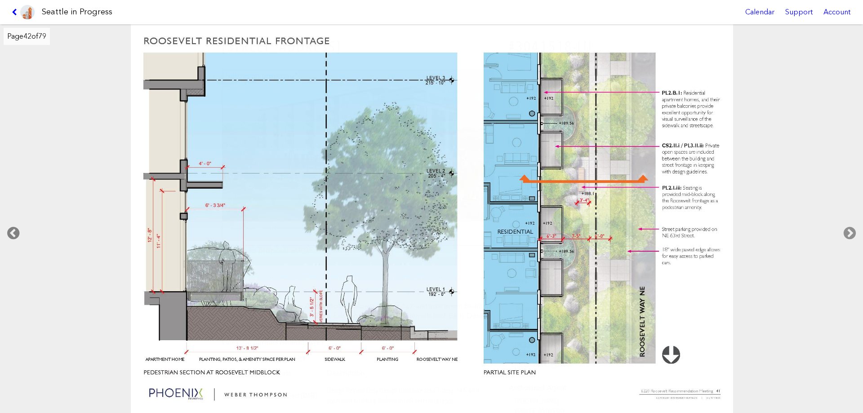
click at [13, 233] on icon at bounding box center [13, 233] width 27 height 29
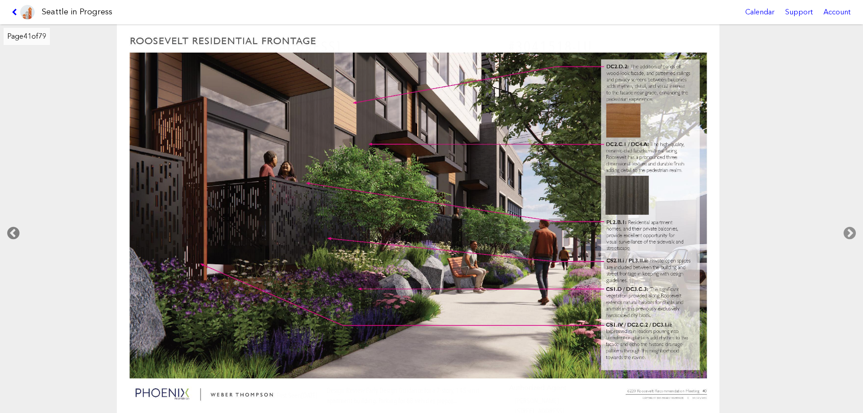
click at [13, 233] on icon at bounding box center [13, 233] width 27 height 29
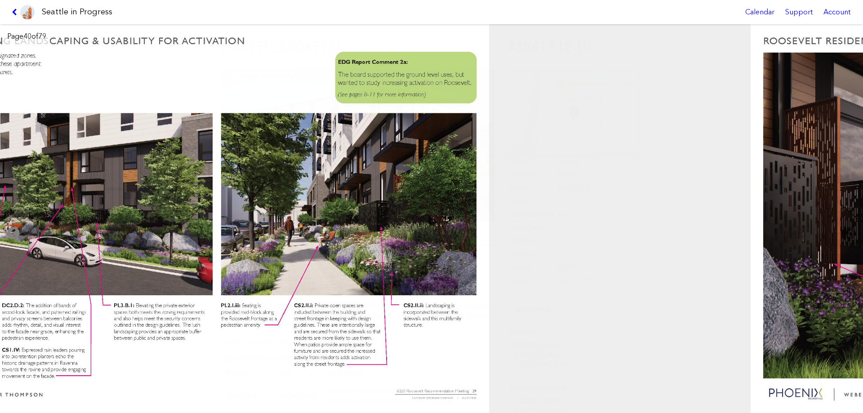
click at [13, 233] on icon at bounding box center [13, 233] width 27 height 29
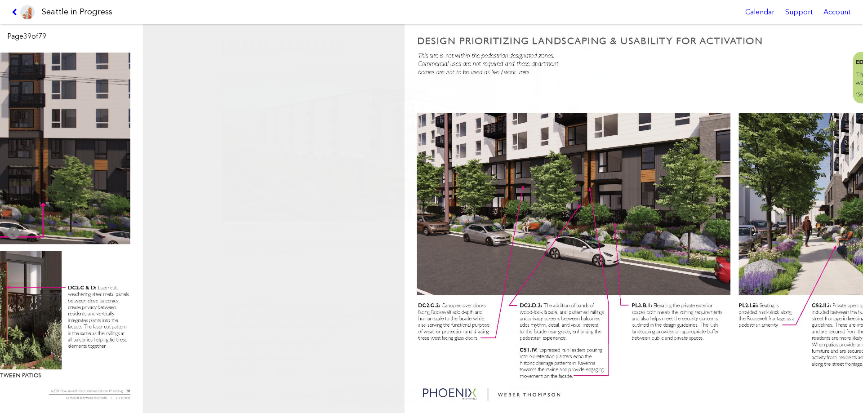
click at [13, 233] on icon at bounding box center [13, 233] width 27 height 29
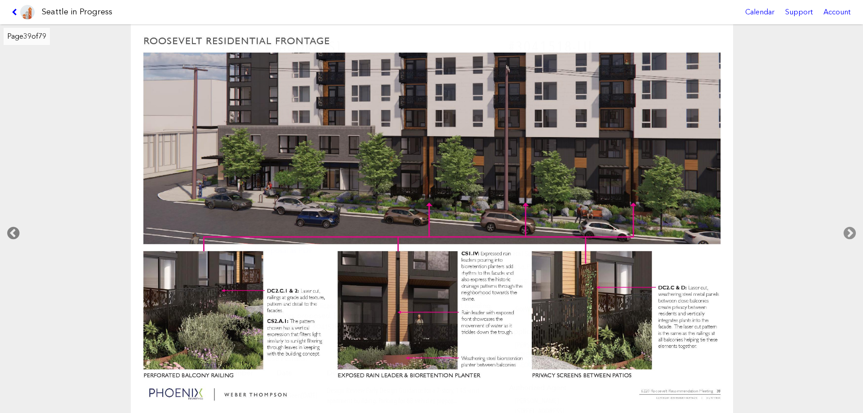
click at [13, 233] on icon at bounding box center [13, 233] width 27 height 29
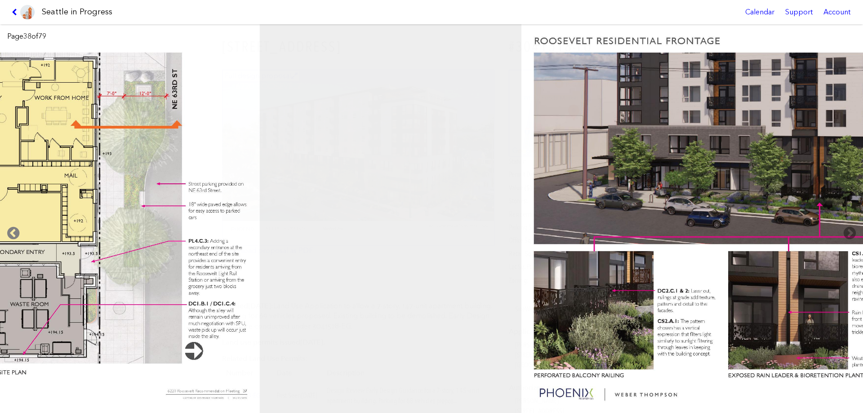
click at [13, 233] on icon at bounding box center [13, 233] width 27 height 29
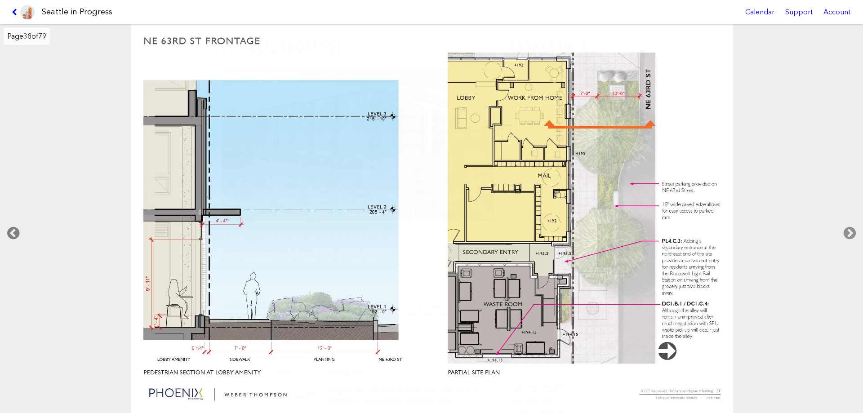
click at [13, 233] on icon at bounding box center [13, 233] width 27 height 29
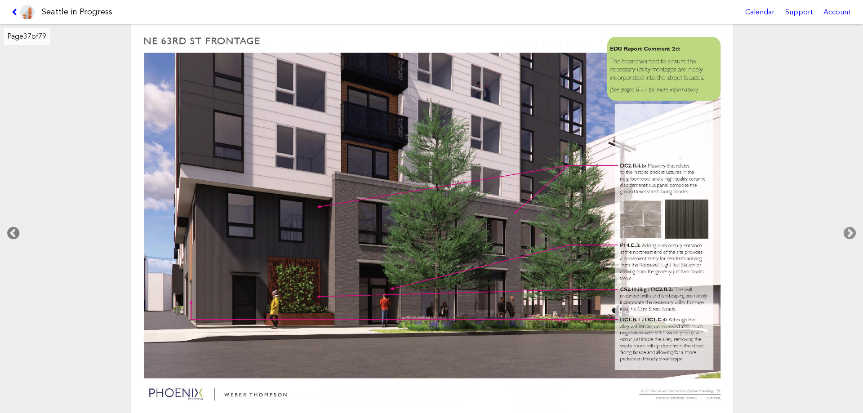
click at [13, 233] on icon at bounding box center [13, 233] width 27 height 29
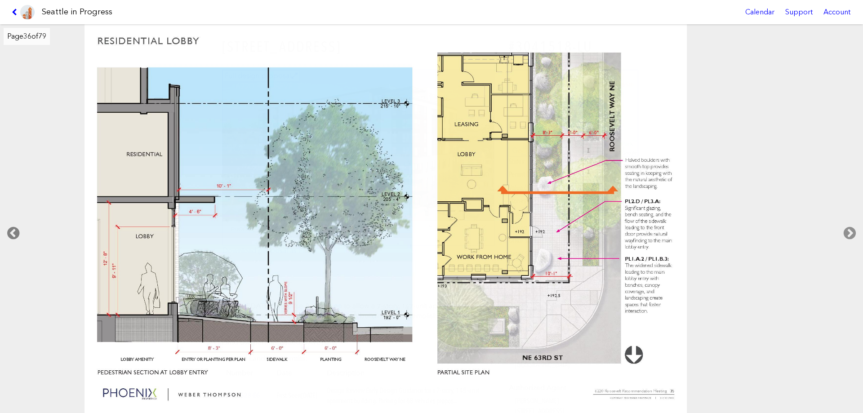
click at [13, 233] on icon at bounding box center [13, 233] width 27 height 29
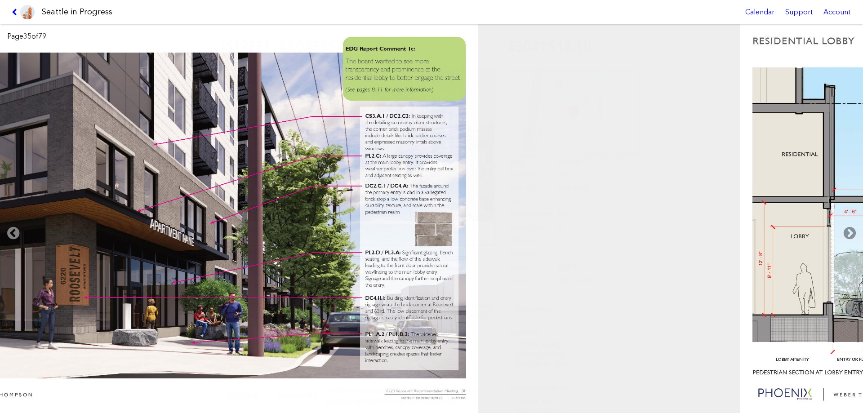
click at [13, 233] on icon at bounding box center [13, 233] width 27 height 29
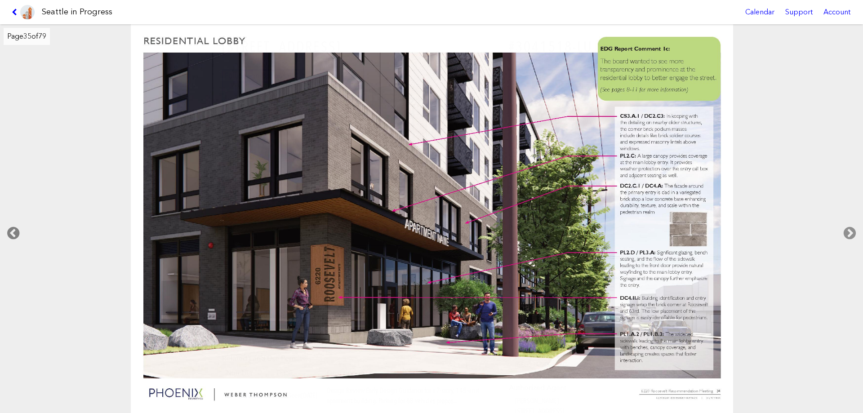
click at [13, 233] on icon at bounding box center [13, 233] width 27 height 29
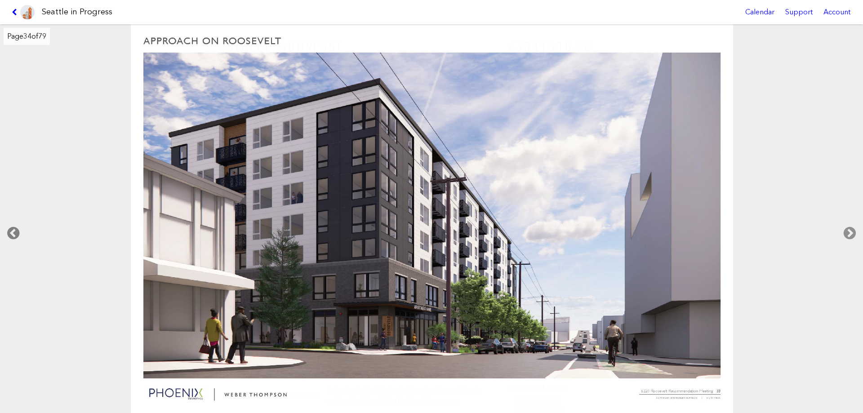
click at [13, 233] on icon at bounding box center [13, 233] width 27 height 29
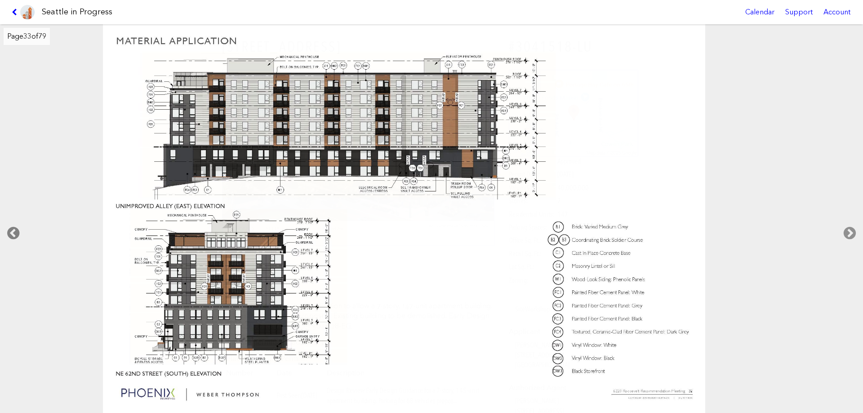
click at [13, 233] on icon at bounding box center [13, 233] width 27 height 29
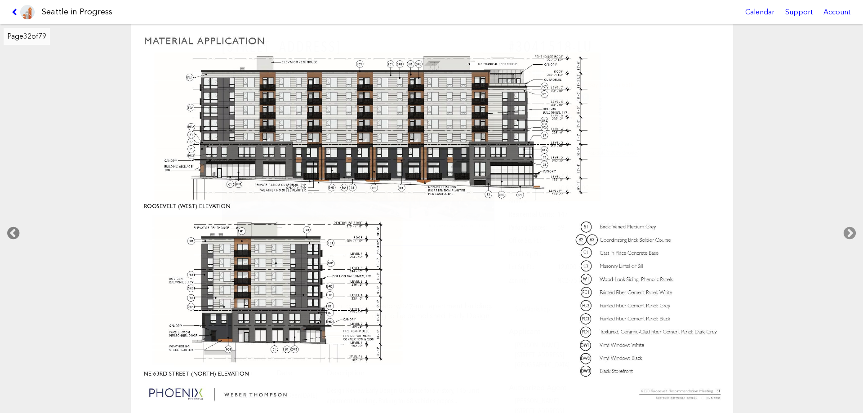
click at [13, 233] on icon at bounding box center [13, 233] width 27 height 29
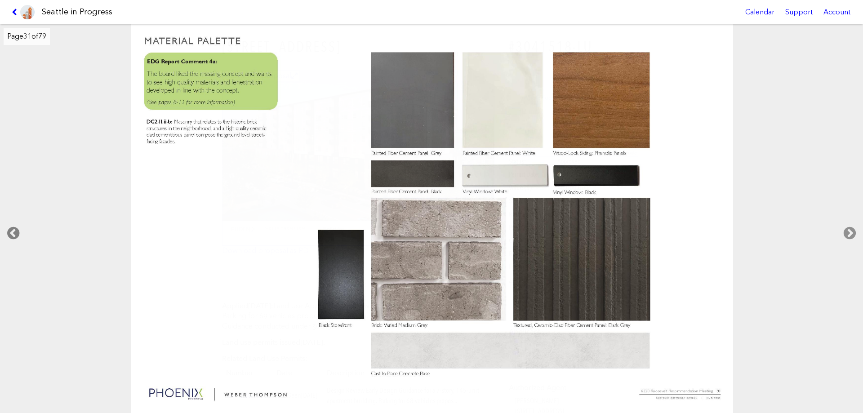
click at [13, 233] on icon at bounding box center [13, 233] width 27 height 29
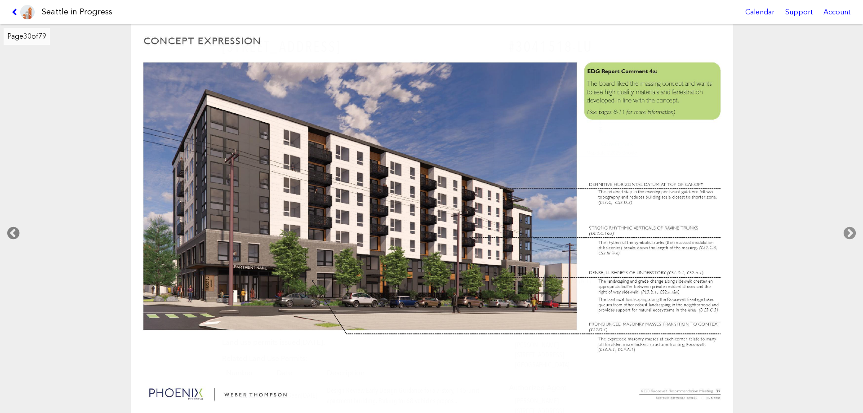
click at [13, 233] on icon at bounding box center [13, 233] width 27 height 29
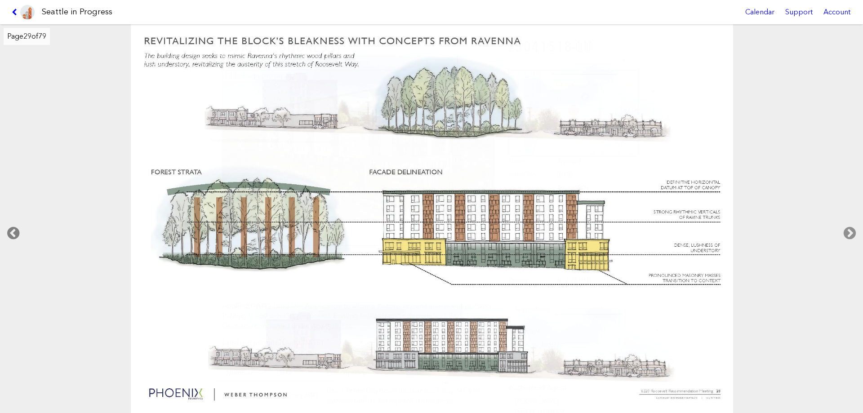
click at [13, 233] on icon at bounding box center [13, 233] width 27 height 29
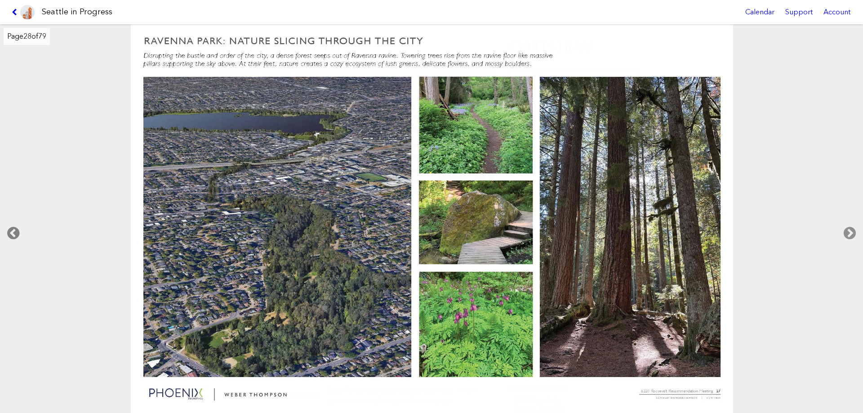
click at [13, 233] on icon at bounding box center [13, 233] width 27 height 29
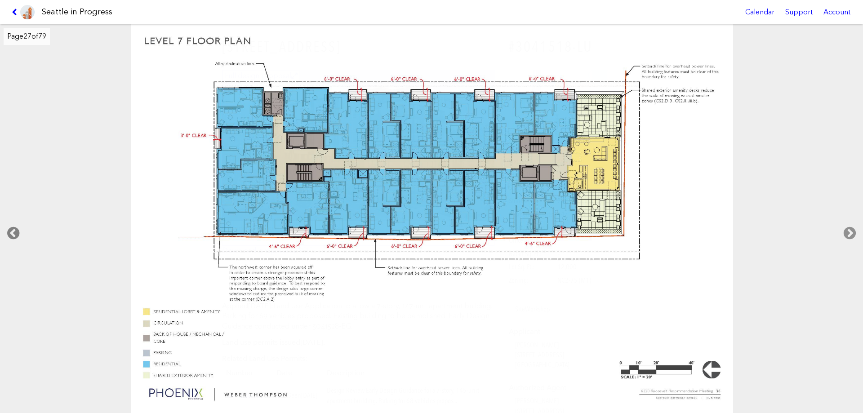
click at [13, 233] on icon at bounding box center [13, 233] width 27 height 29
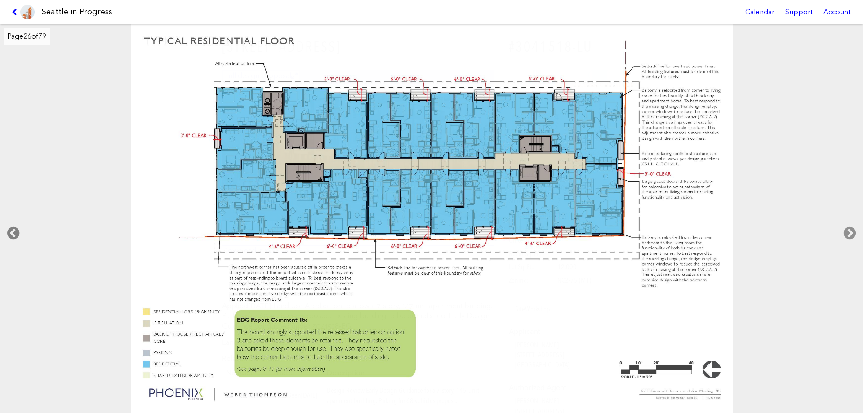
click at [13, 233] on icon at bounding box center [13, 233] width 27 height 29
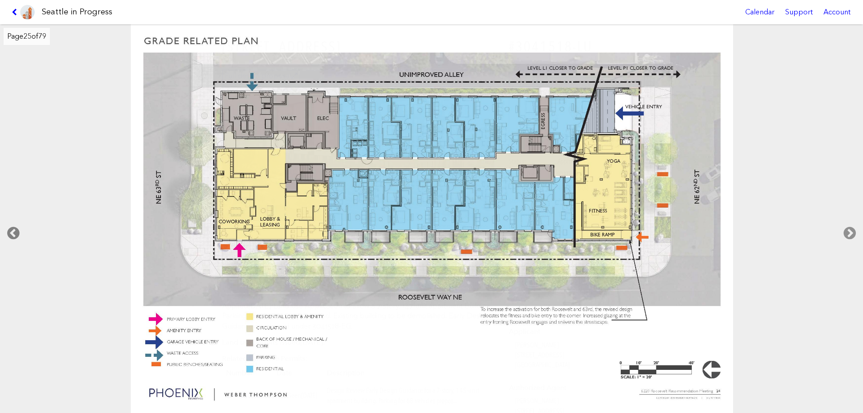
click at [13, 233] on icon at bounding box center [13, 233] width 27 height 29
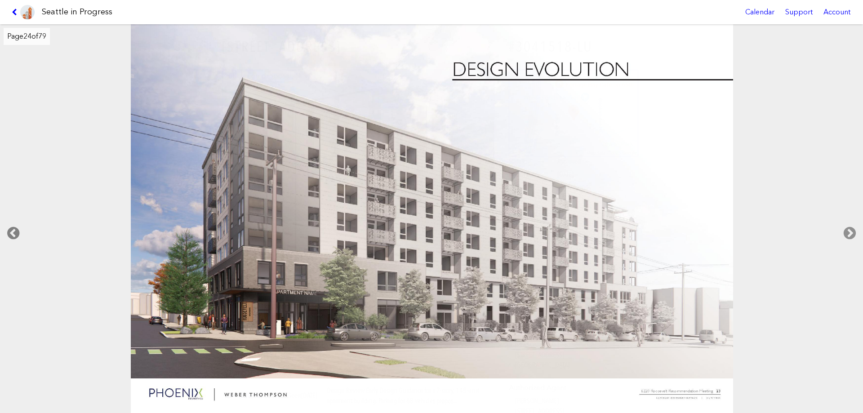
click at [13, 233] on icon at bounding box center [13, 233] width 27 height 29
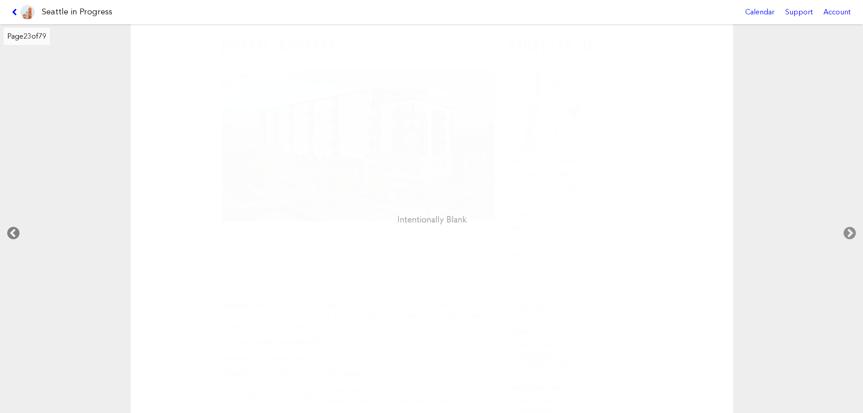
click at [13, 233] on icon at bounding box center [13, 233] width 27 height 29
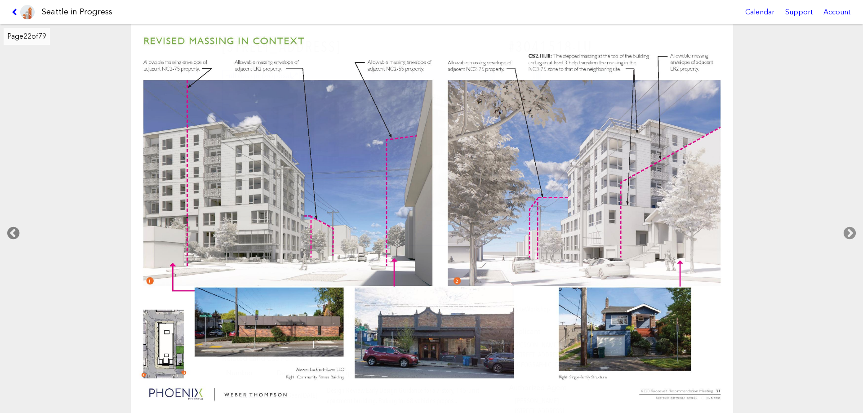
click at [13, 233] on icon at bounding box center [13, 233] width 27 height 29
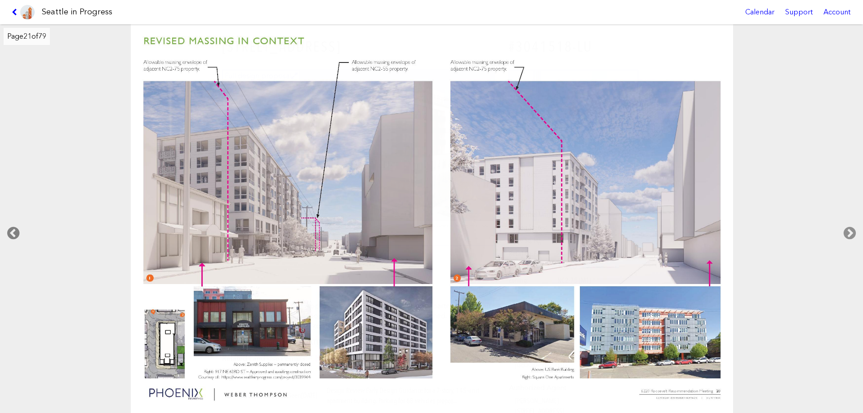
click at [13, 233] on icon at bounding box center [13, 233] width 27 height 29
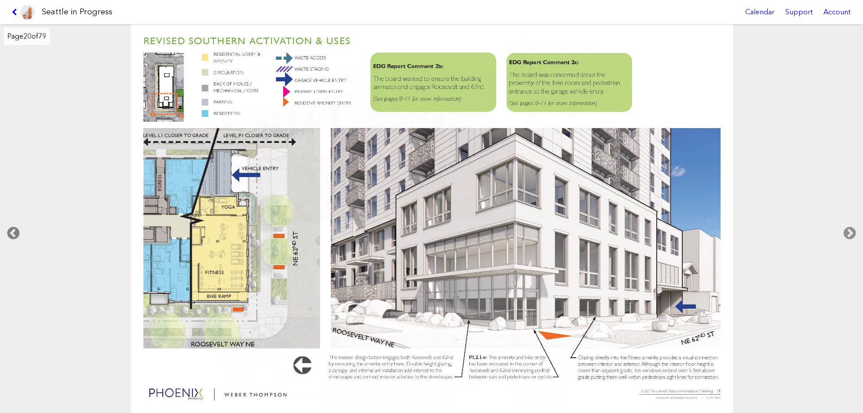
click at [13, 233] on icon at bounding box center [13, 233] width 27 height 29
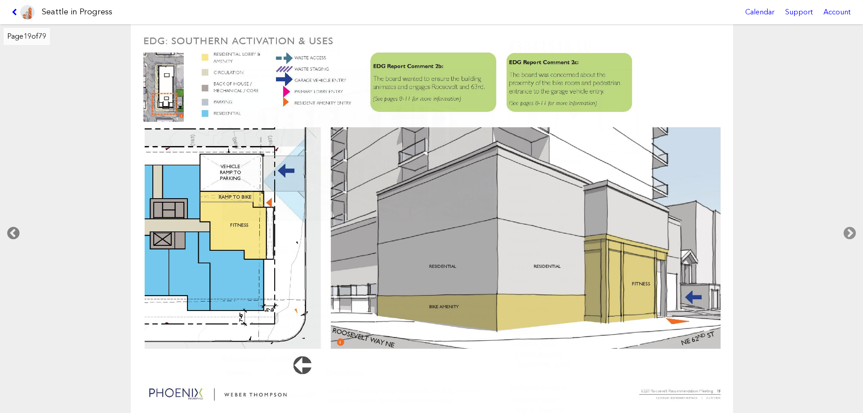
click at [13, 233] on icon at bounding box center [13, 233] width 27 height 29
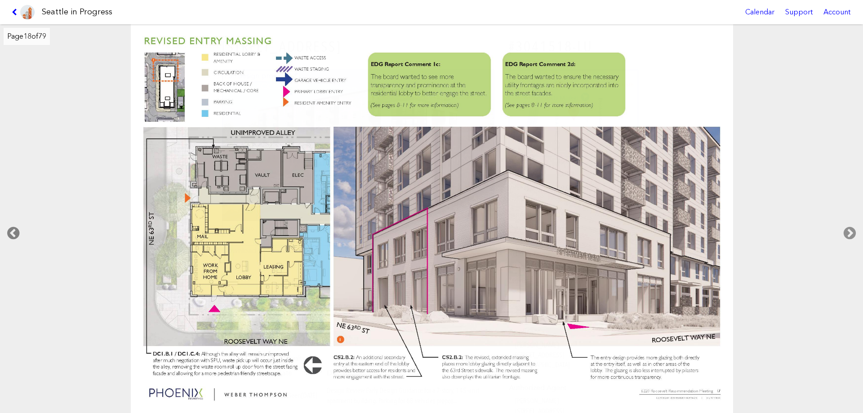
click at [13, 233] on icon at bounding box center [13, 233] width 27 height 29
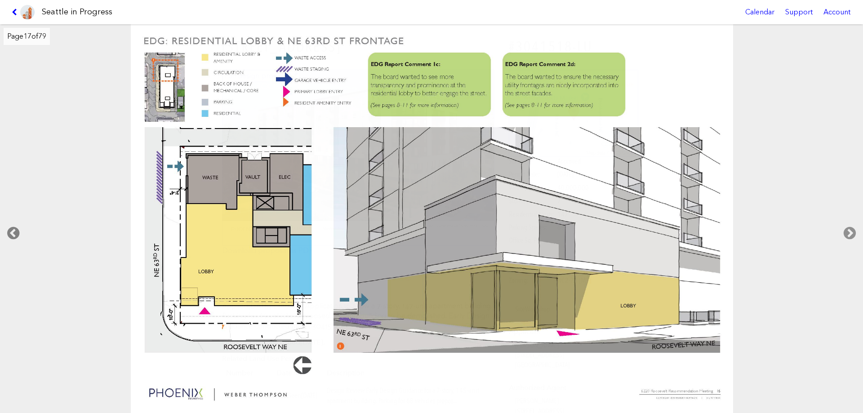
click at [13, 233] on icon at bounding box center [13, 233] width 27 height 29
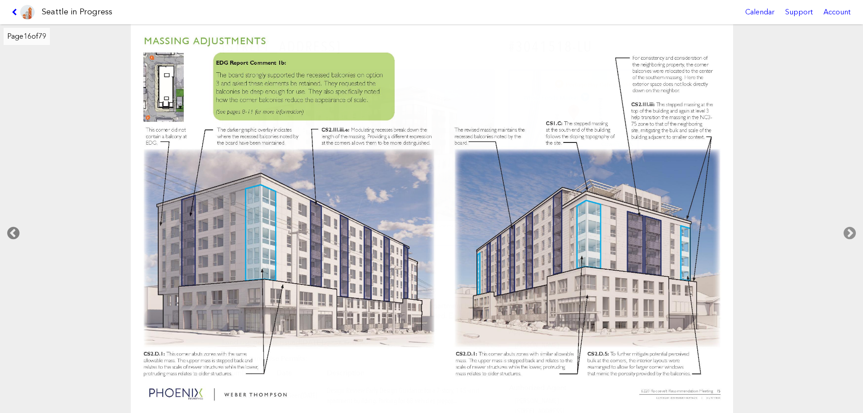
click at [13, 233] on icon at bounding box center [13, 233] width 27 height 29
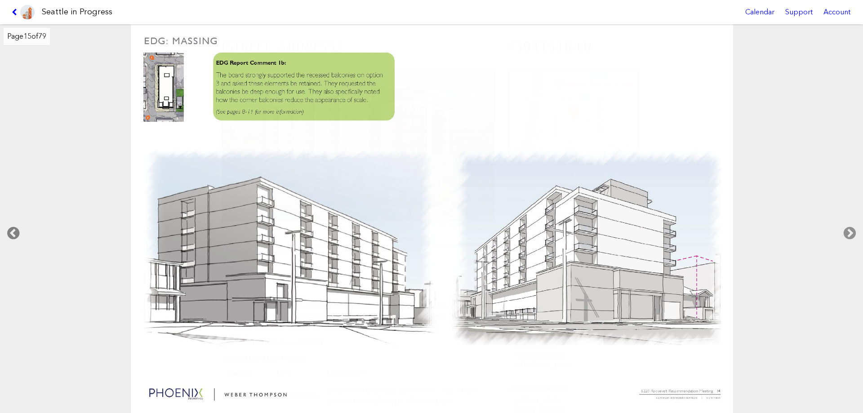
click at [13, 234] on icon at bounding box center [13, 233] width 27 height 29
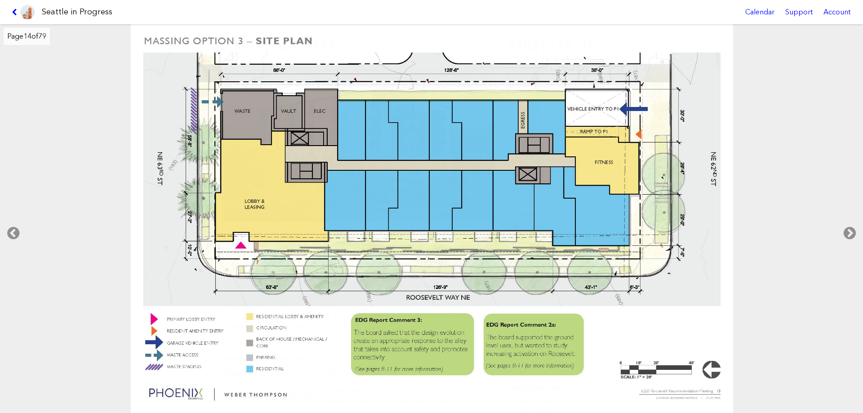
drag, startPoint x: 285, startPoint y: 367, endPoint x: 256, endPoint y: 299, distance: 74.2
click at [256, 299] on img at bounding box center [432, 219] width 603 height 390
click at [13, 228] on icon at bounding box center [13, 233] width 27 height 29
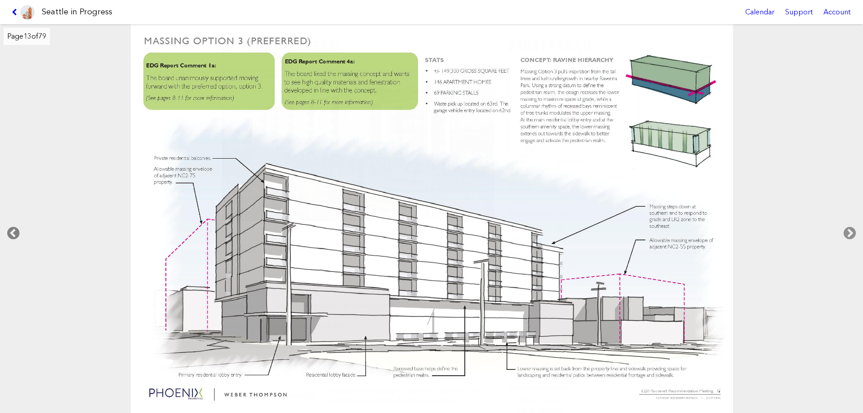
click at [13, 228] on icon at bounding box center [13, 233] width 27 height 29
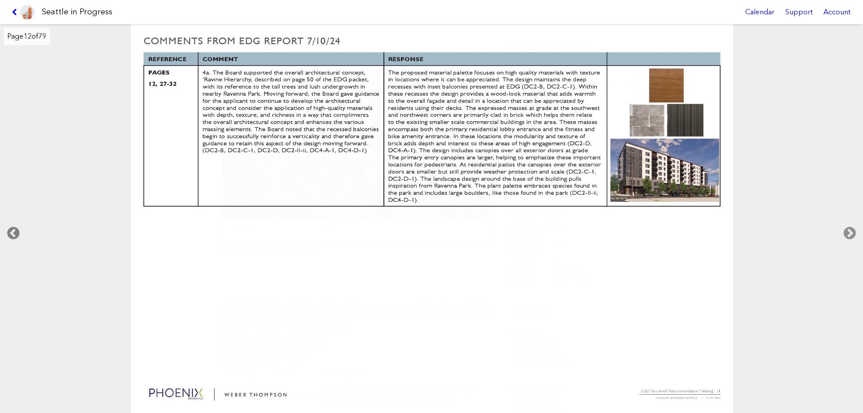
click at [13, 228] on icon at bounding box center [13, 233] width 27 height 29
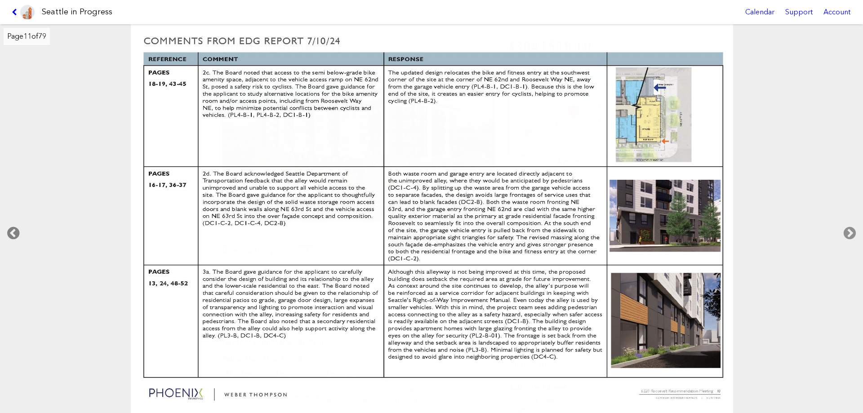
click at [13, 228] on icon at bounding box center [13, 233] width 27 height 29
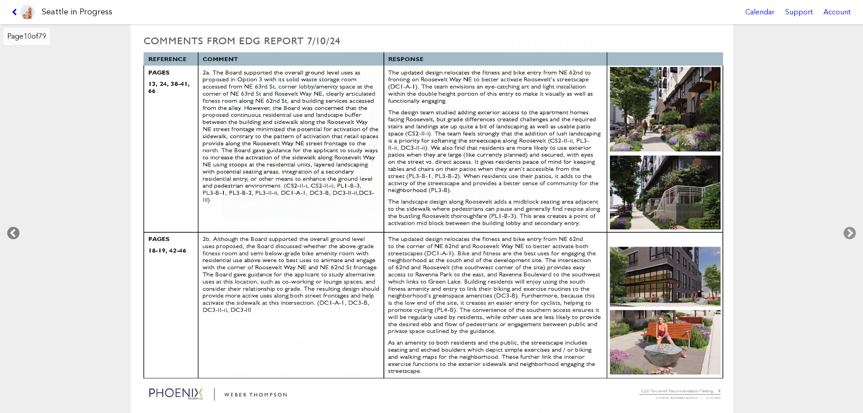
click at [13, 228] on icon at bounding box center [13, 233] width 27 height 29
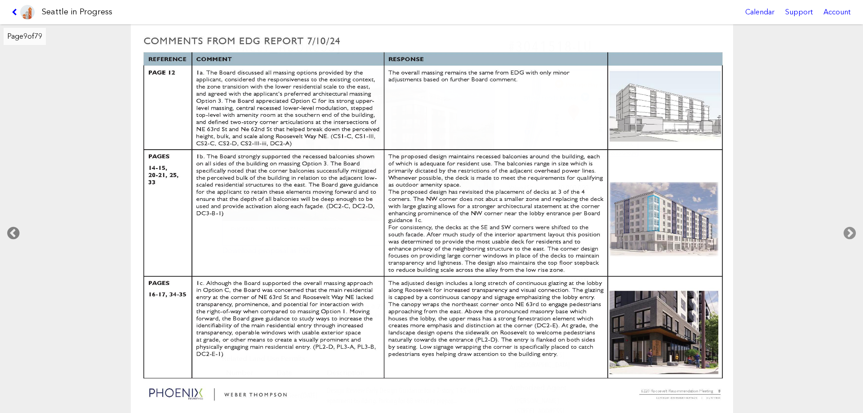
click at [13, 228] on icon at bounding box center [13, 233] width 27 height 29
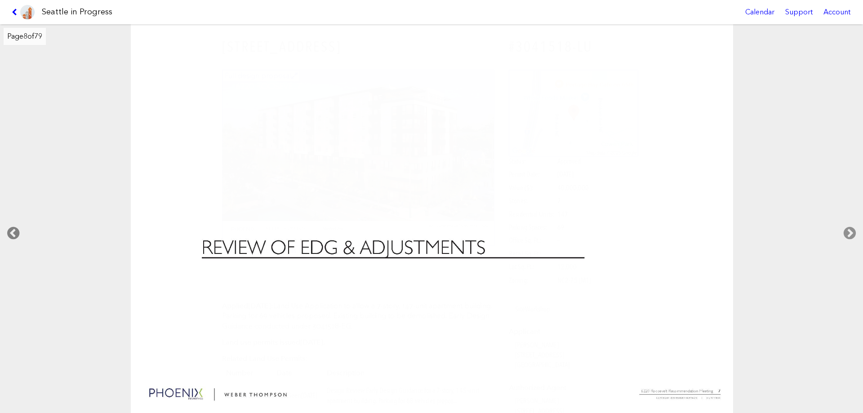
click at [13, 228] on icon at bounding box center [13, 233] width 27 height 29
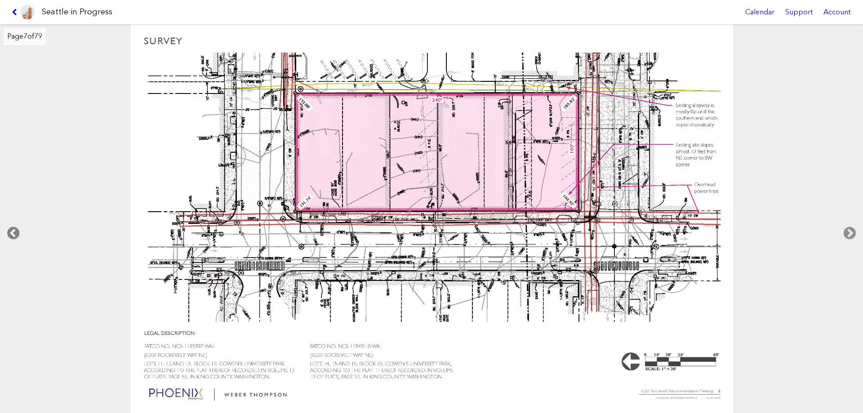
click at [11, 231] on icon at bounding box center [13, 233] width 27 height 29
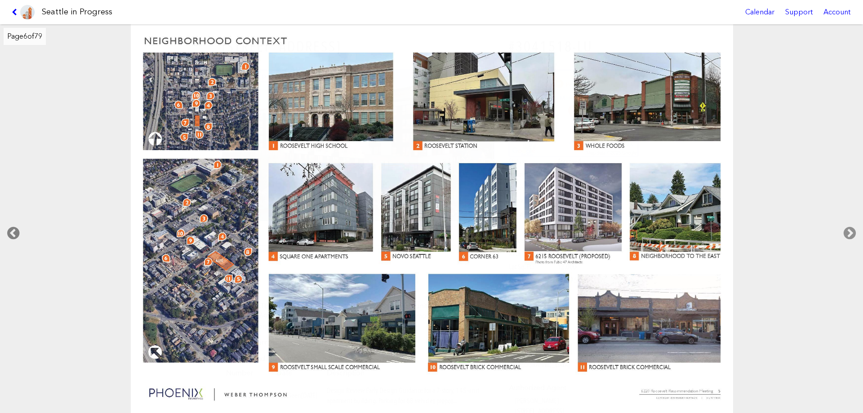
click at [11, 231] on icon at bounding box center [13, 233] width 27 height 29
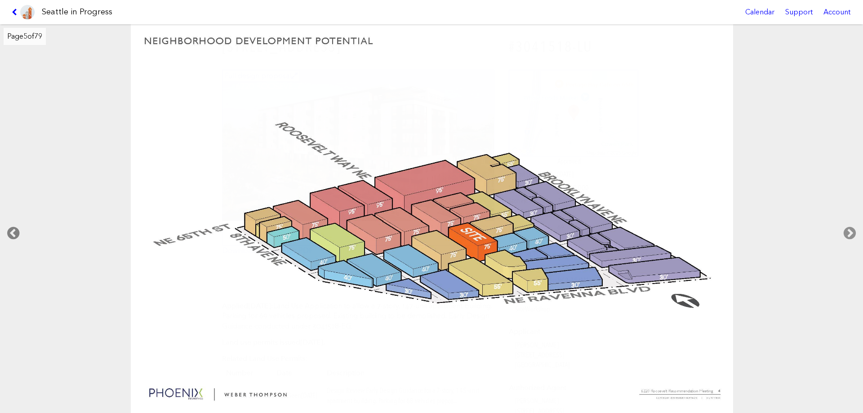
click at [11, 231] on icon at bounding box center [13, 233] width 27 height 29
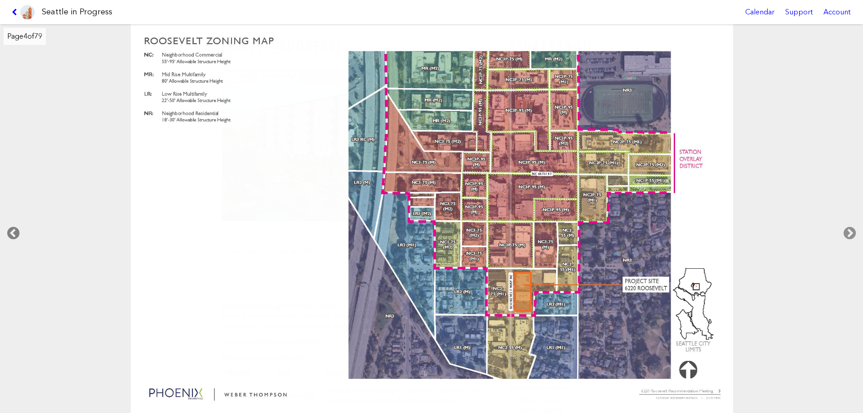
click at [11, 231] on icon at bounding box center [13, 233] width 27 height 29
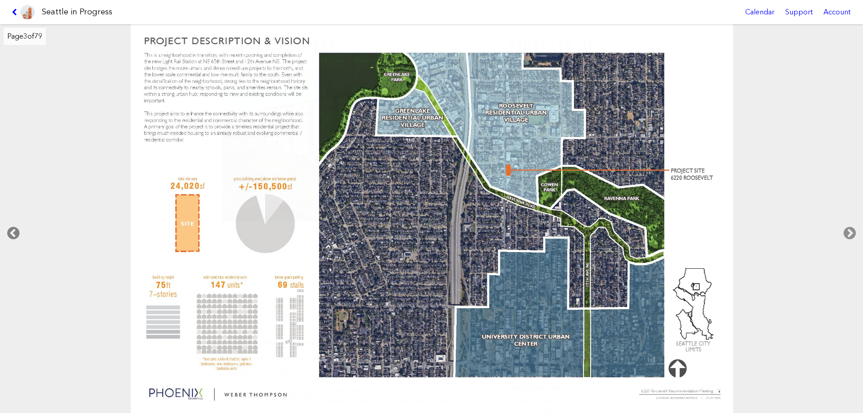
click at [10, 231] on icon at bounding box center [13, 233] width 27 height 29
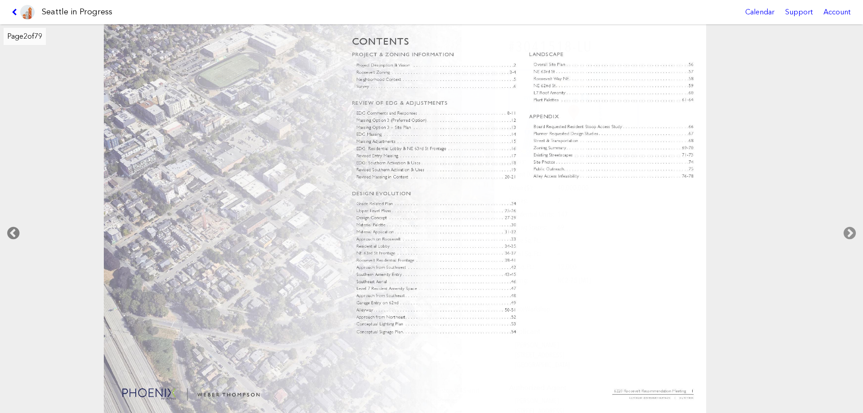
click at [10, 231] on icon at bounding box center [13, 233] width 27 height 29
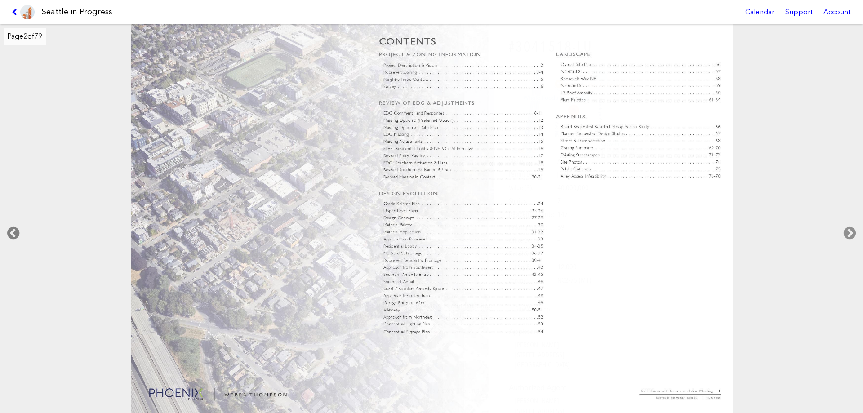
click at [10, 231] on icon at bounding box center [13, 233] width 27 height 29
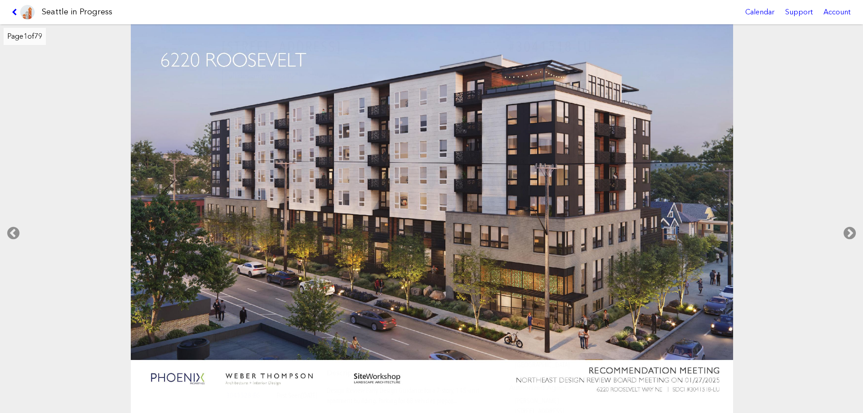
click at [563, 253] on img at bounding box center [432, 219] width 603 height 390
click at [441, 230] on img at bounding box center [432, 219] width 603 height 390
click at [413, 214] on img at bounding box center [432, 219] width 603 height 390
click at [15, 12] on icon at bounding box center [16, 12] width 9 height 7
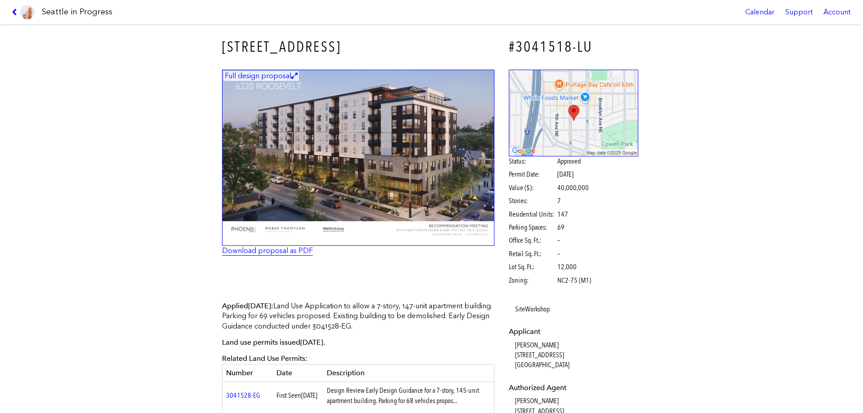
click at [262, 250] on link "Download proposal as PDF" at bounding box center [267, 250] width 91 height 9
click at [278, 41] on h3 "[STREET_ADDRESS]" at bounding box center [358, 47] width 272 height 20
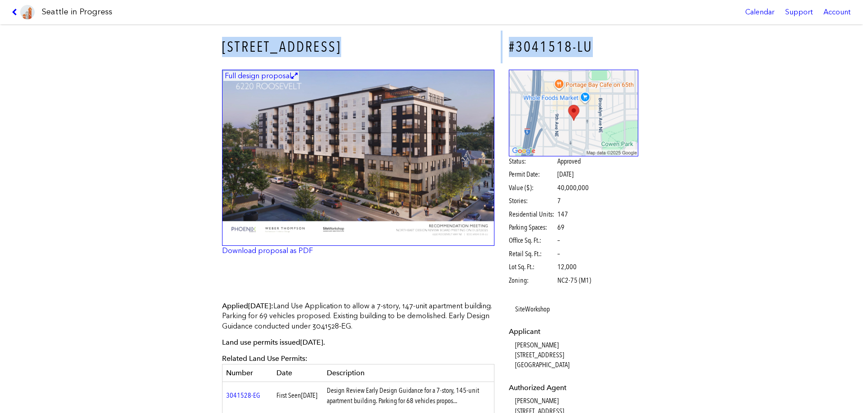
click at [278, 41] on h3 "[STREET_ADDRESS]" at bounding box center [358, 47] width 272 height 20
click at [279, 42] on h3 "[STREET_ADDRESS]" at bounding box center [358, 47] width 272 height 20
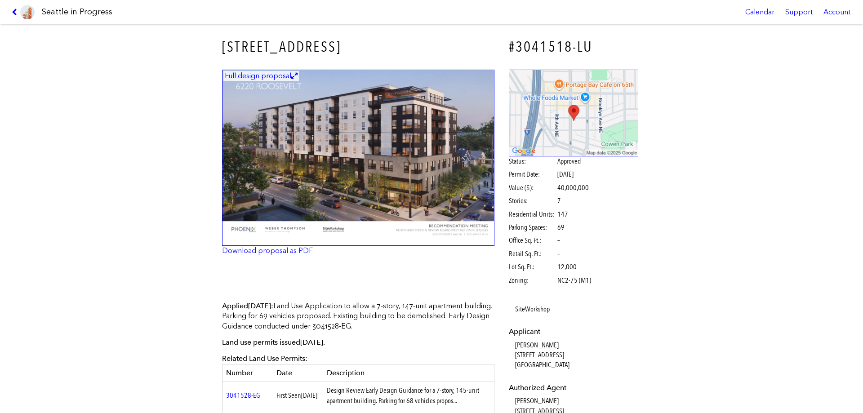
click at [222, 45] on h3 "[STREET_ADDRESS]" at bounding box center [358, 47] width 272 height 20
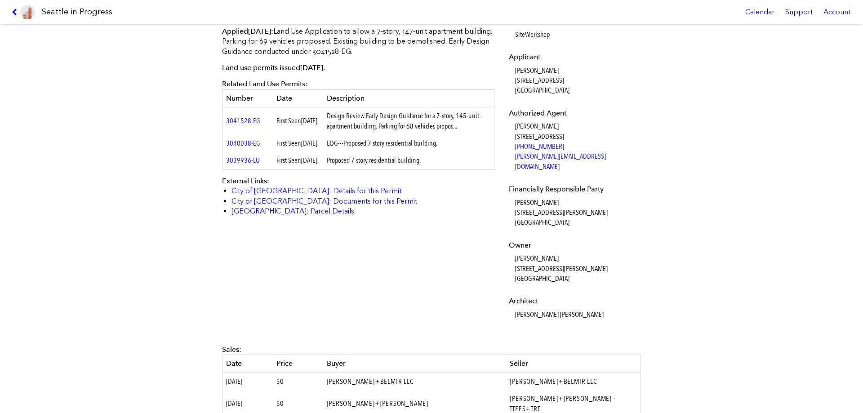
scroll to position [478, 0]
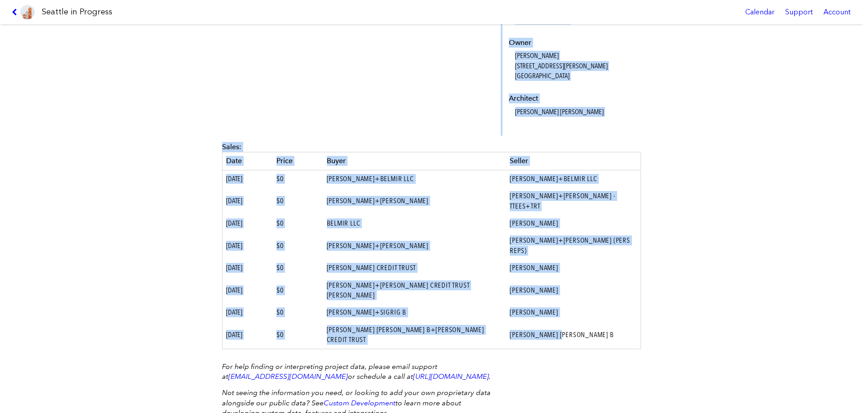
drag, startPoint x: 221, startPoint y: 44, endPoint x: 626, endPoint y: 285, distance: 471.8
click at [626, 285] on div "[STREET_ADDRESS] #3041518-LU Full design proposal Download proposal as PDF Stat…" at bounding box center [432, 0] width 432 height 907
drag, startPoint x: 548, startPoint y: 230, endPoint x: 398, endPoint y: 144, distance: 173.6
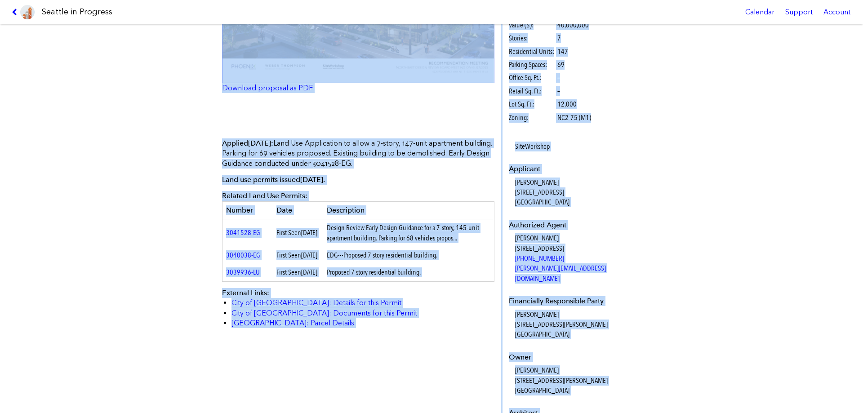
scroll to position [28, 0]
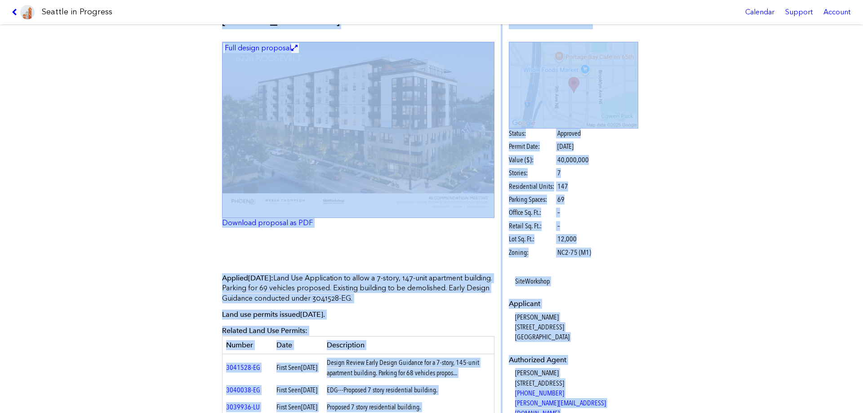
click at [728, 251] on div "[STREET_ADDRESS] #3041518-LU Full design proposal Download proposal as PDF Stat…" at bounding box center [431, 218] width 863 height 389
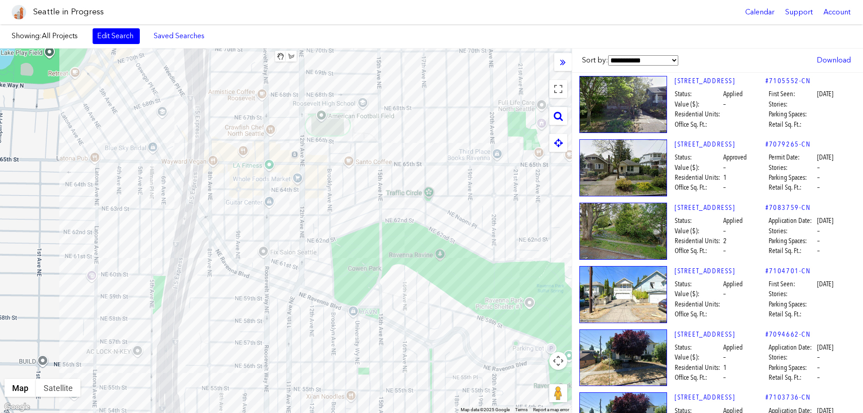
drag, startPoint x: 212, startPoint y: 206, endPoint x: 308, endPoint y: 210, distance: 96.8
click at [308, 210] on div at bounding box center [286, 231] width 572 height 365
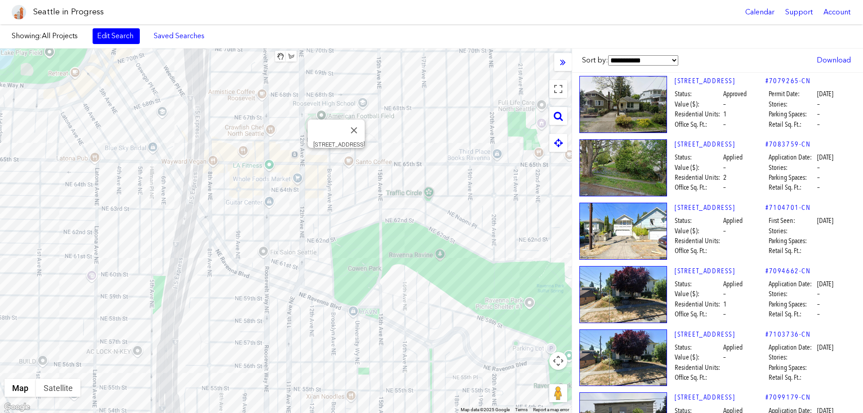
click at [335, 158] on div "[STREET_ADDRESS]" at bounding box center [286, 231] width 572 height 365
click at [336, 159] on div "[STREET_ADDRESS]" at bounding box center [286, 231] width 572 height 365
click at [360, 159] on div "[STREET_ADDRESS]" at bounding box center [286, 231] width 572 height 365
click at [326, 135] on div "[STREET_ADDRESS]" at bounding box center [286, 231] width 572 height 365
click at [326, 137] on div "[STREET_ADDRESS]" at bounding box center [286, 231] width 572 height 365
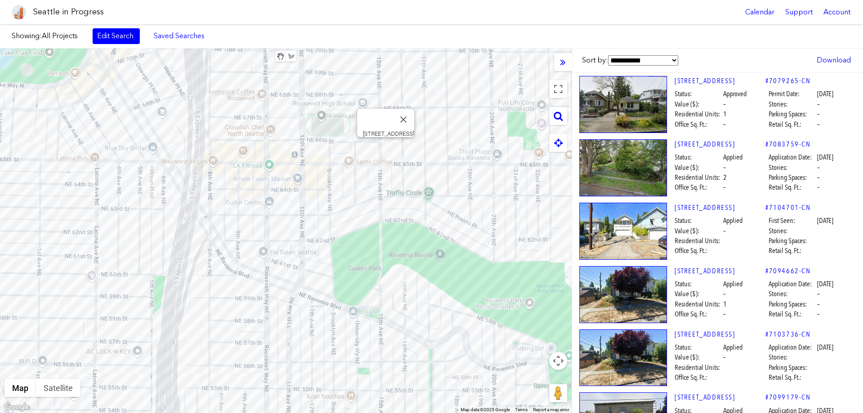
click at [387, 147] on div "[STREET_ADDRESS]" at bounding box center [286, 231] width 572 height 365
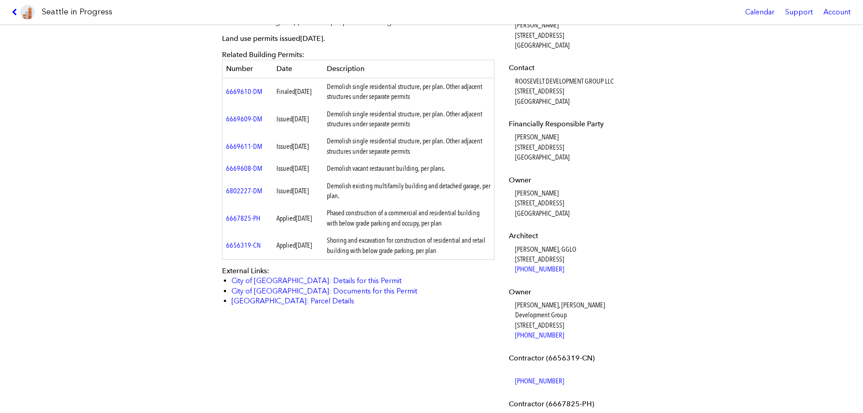
scroll to position [159, 0]
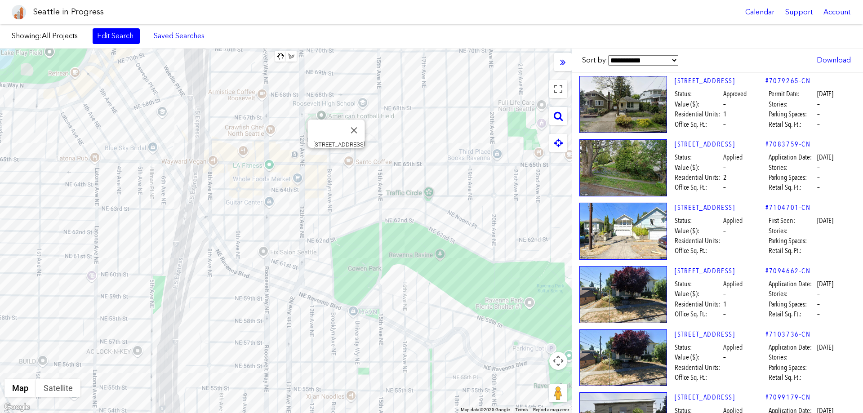
click at [339, 160] on div "[STREET_ADDRESS]" at bounding box center [286, 231] width 572 height 365
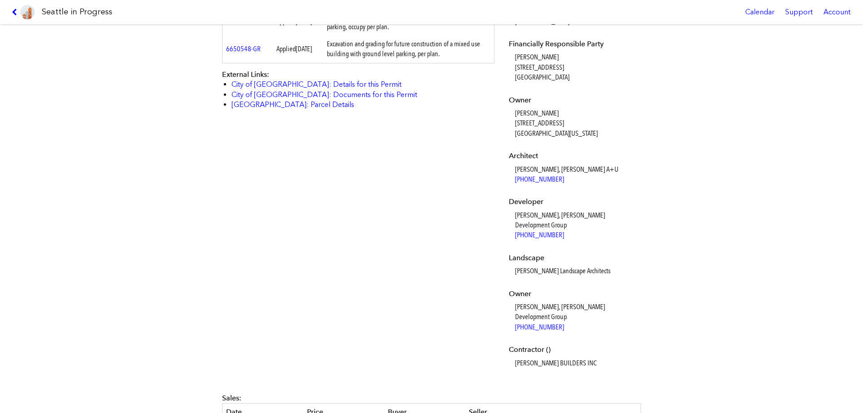
scroll to position [270, 0]
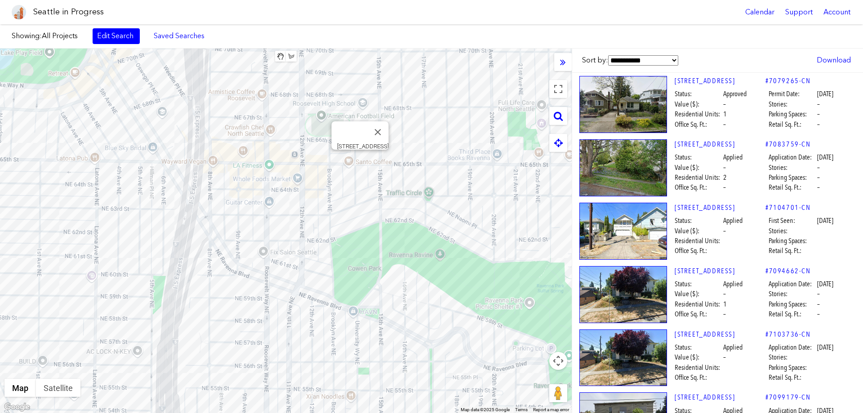
click at [357, 160] on div "[STREET_ADDRESS]" at bounding box center [286, 231] width 572 height 365
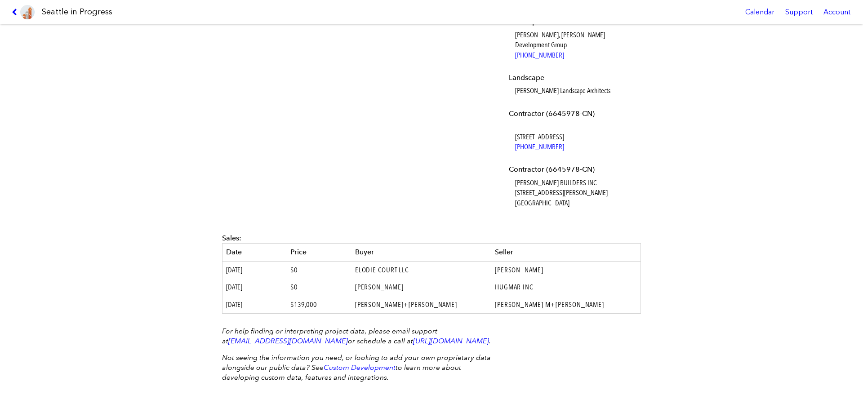
scroll to position [590, 0]
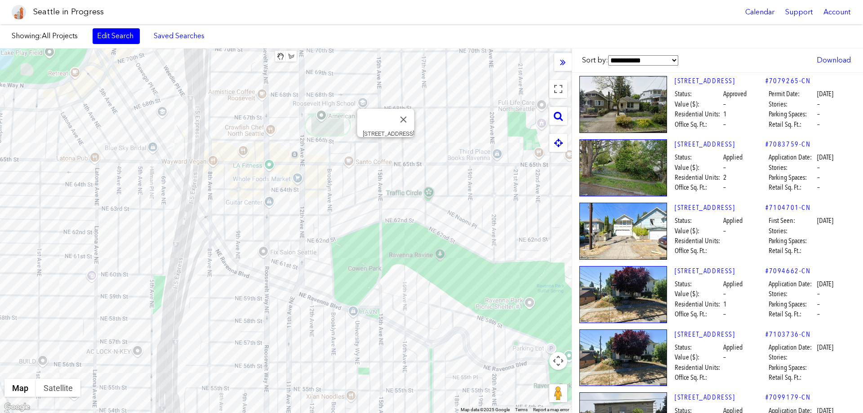
click at [387, 149] on div "[STREET_ADDRESS]" at bounding box center [286, 231] width 572 height 365
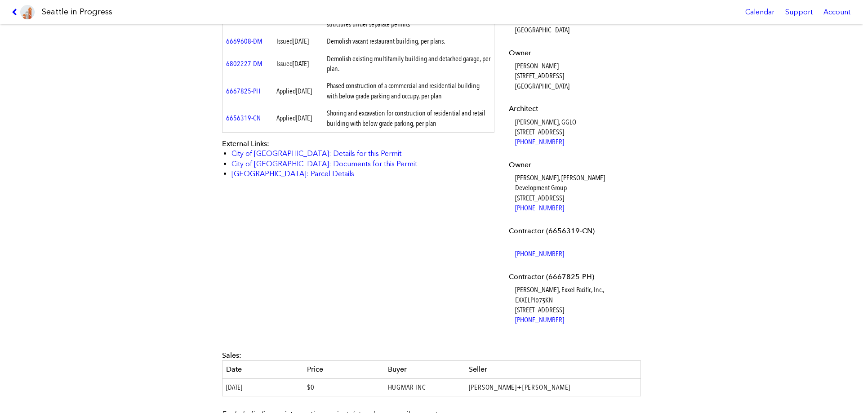
scroll to position [429, 0]
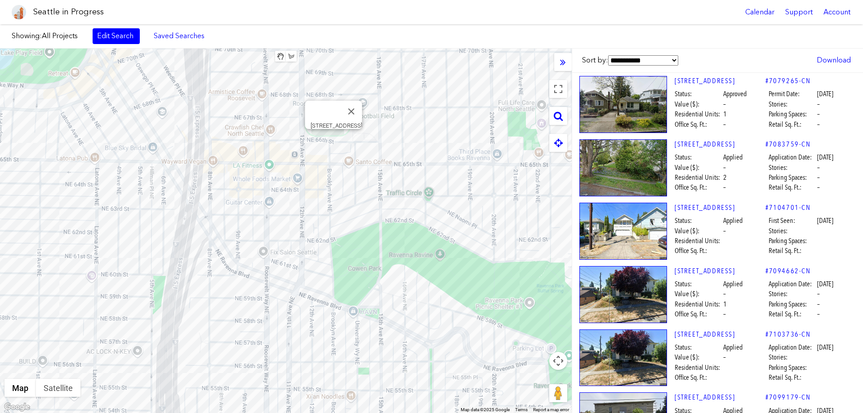
click at [333, 137] on div "[STREET_ADDRESS]" at bounding box center [286, 231] width 572 height 365
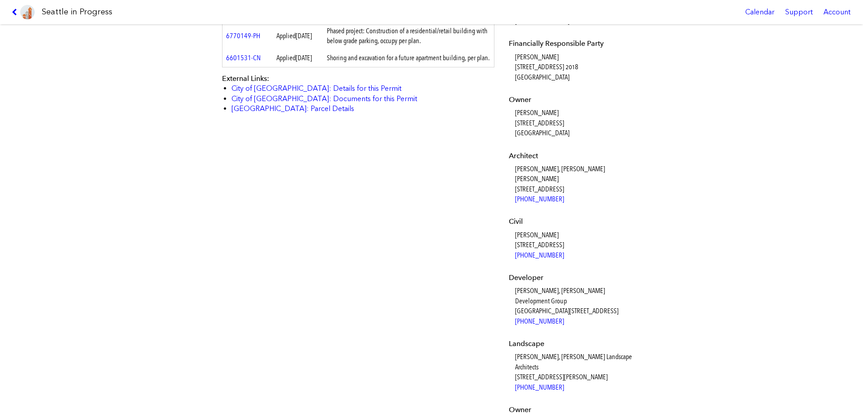
scroll to position [299, 0]
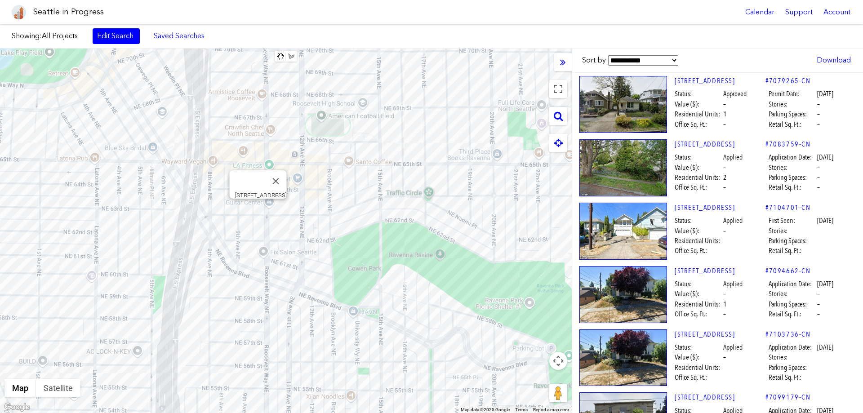
click at [256, 208] on div "[STREET_ADDRESS]" at bounding box center [286, 231] width 572 height 365
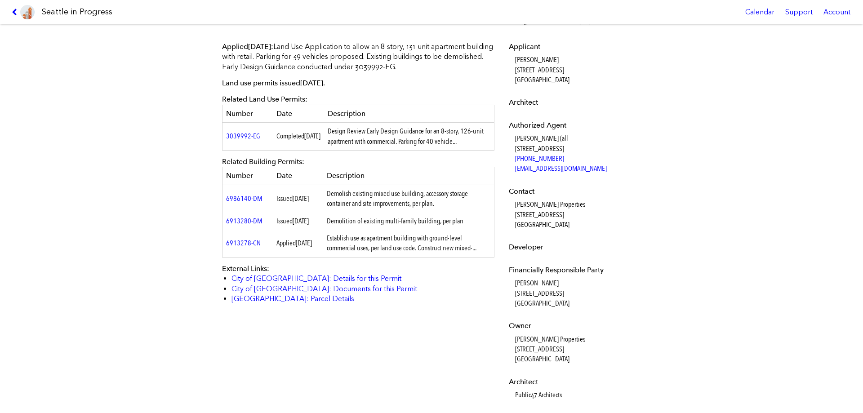
scroll to position [270, 0]
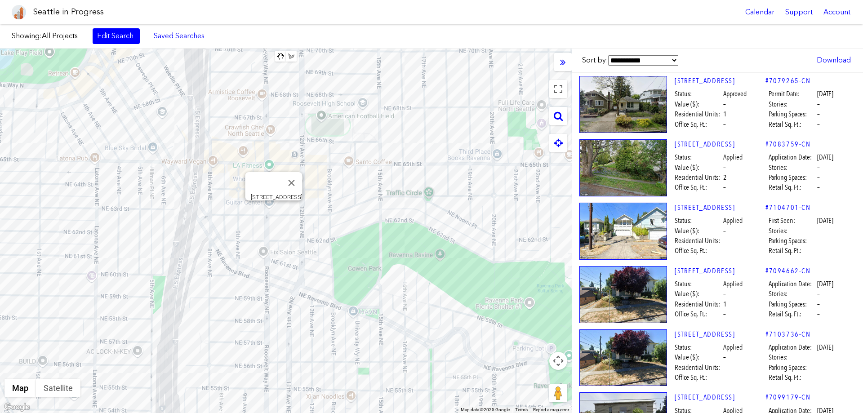
click at [274, 212] on div "[STREET_ADDRESS]" at bounding box center [286, 231] width 572 height 365
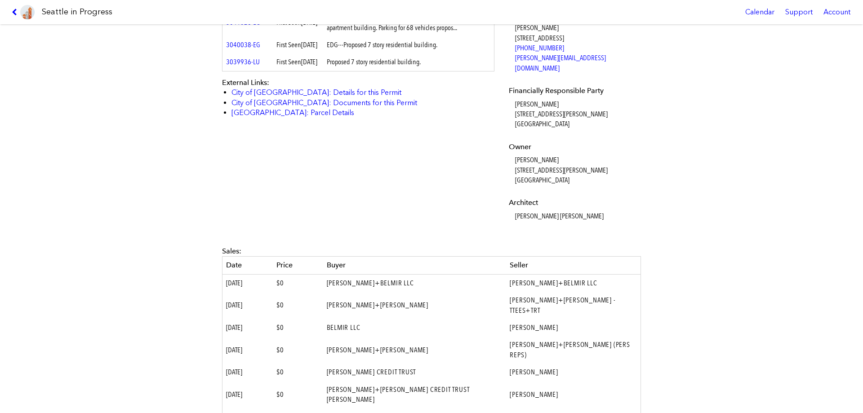
scroll to position [478, 0]
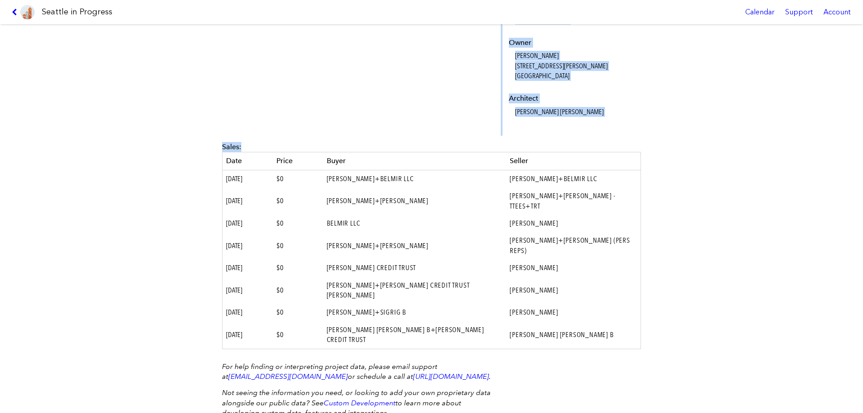
drag, startPoint x: 215, startPoint y: 40, endPoint x: 637, endPoint y: 301, distance: 496.1
click at [637, 301] on div "[STREET_ADDRESS] #3041518-LU Full design proposal Download proposal as PDF Stat…" at bounding box center [432, 0] width 432 height 907
click at [682, 254] on div "[STREET_ADDRESS] #3041518-LU Full design proposal Download proposal as PDF Stat…" at bounding box center [431, 218] width 863 height 389
